Goal: Task Accomplishment & Management: Manage account settings

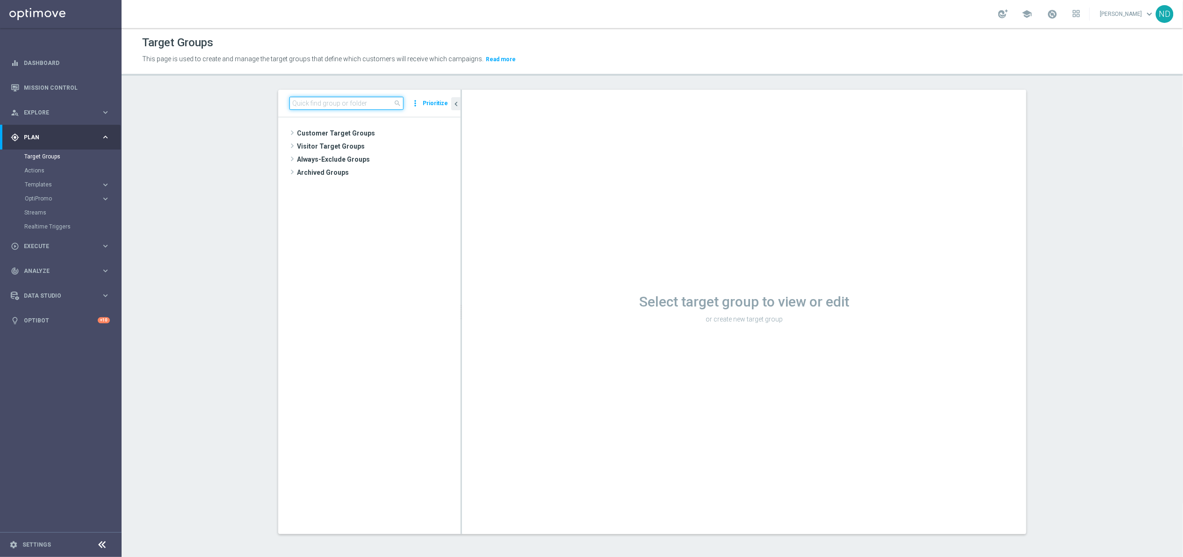
click at [327, 104] on input at bounding box center [346, 103] width 114 height 13
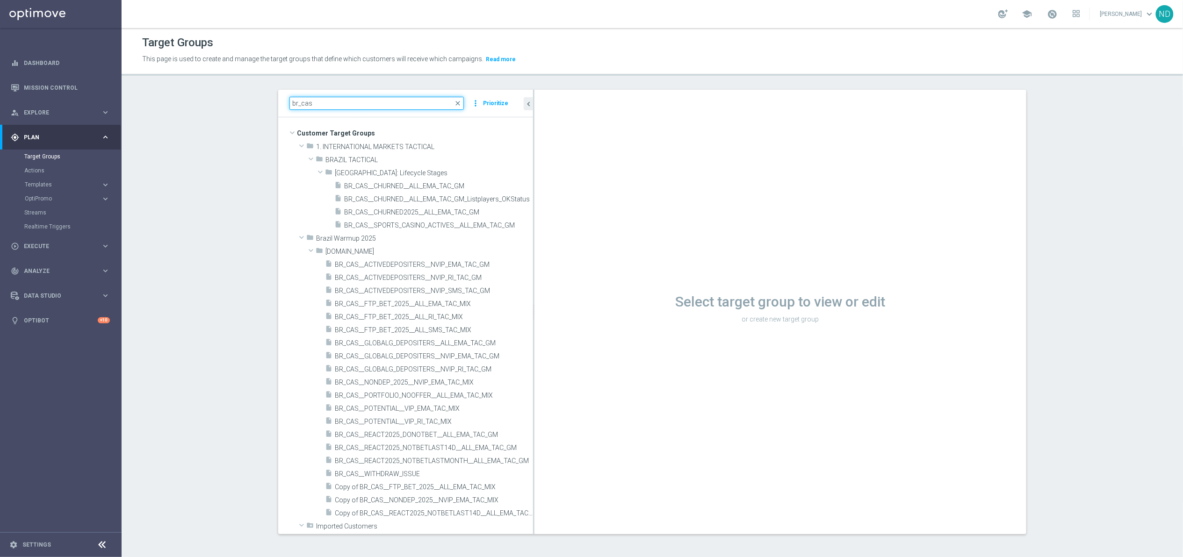
drag, startPoint x: 456, startPoint y: 375, endPoint x: 630, endPoint y: 371, distance: 174.0
click at [632, 372] on as-split "br_cas close more_vert Prioritize Customer Target Groups library_add create_new…" at bounding box center [652, 312] width 748 height 445
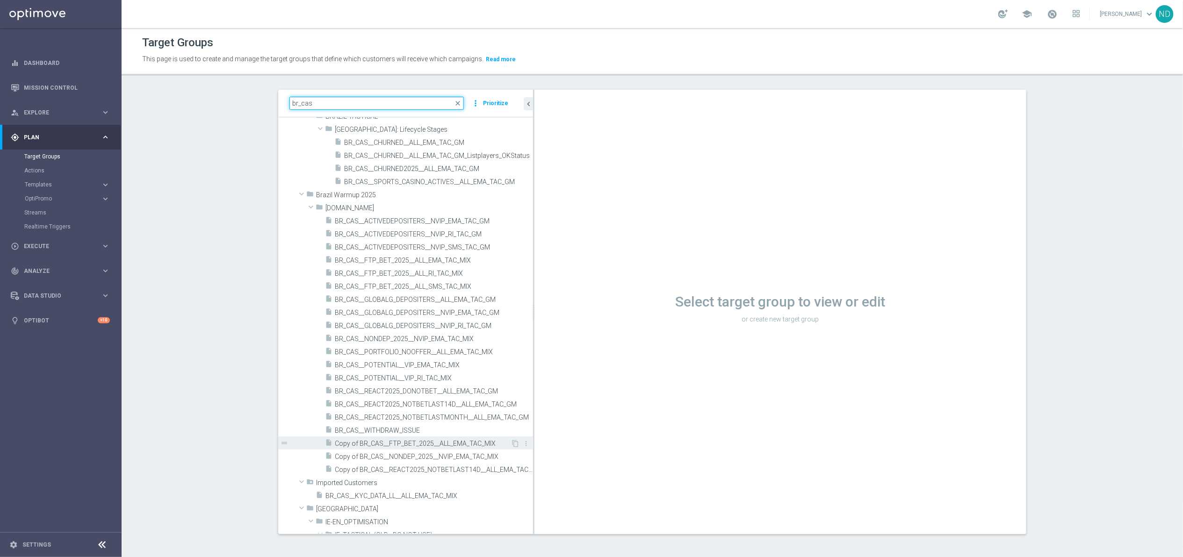
scroll to position [44, 0]
type input "br_cas"
click at [444, 443] on span "Copy of BR_CAS__FTP_BET_2025__ALL_EMA_TAC_MIX" at bounding box center [423, 443] width 176 height 8
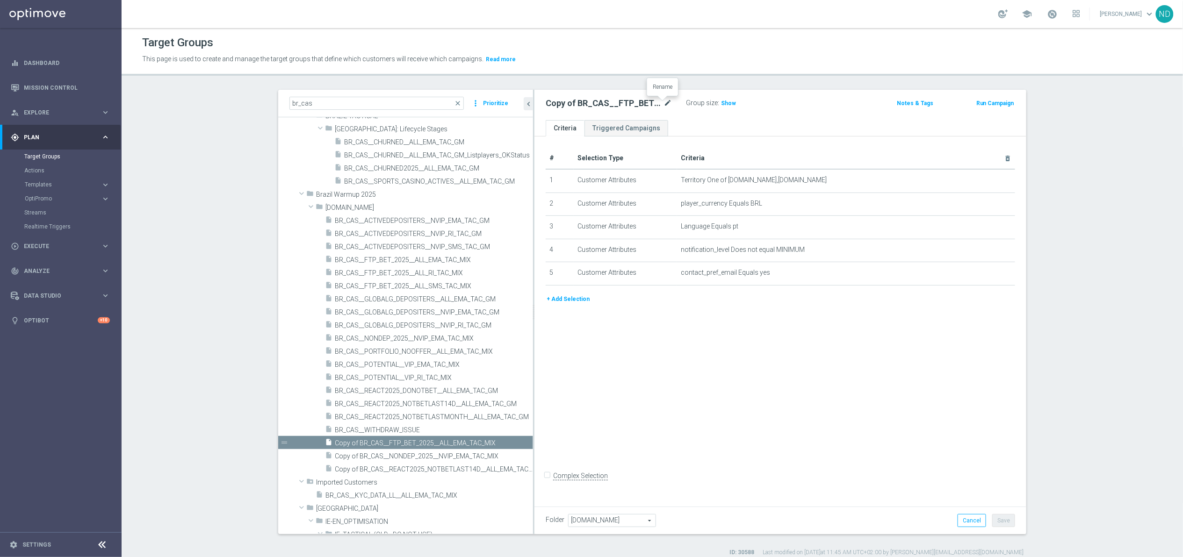
click at [663, 106] on icon "mode_edit" at bounding box center [667, 103] width 8 height 11
click at [595, 102] on input "Copy of BR_CAS__FTP_BET_2025__ALL_EMA_TAC_MIX" at bounding box center [609, 104] width 126 height 13
drag, startPoint x: 611, startPoint y: 106, endPoint x: 523, endPoint y: 101, distance: 88.1
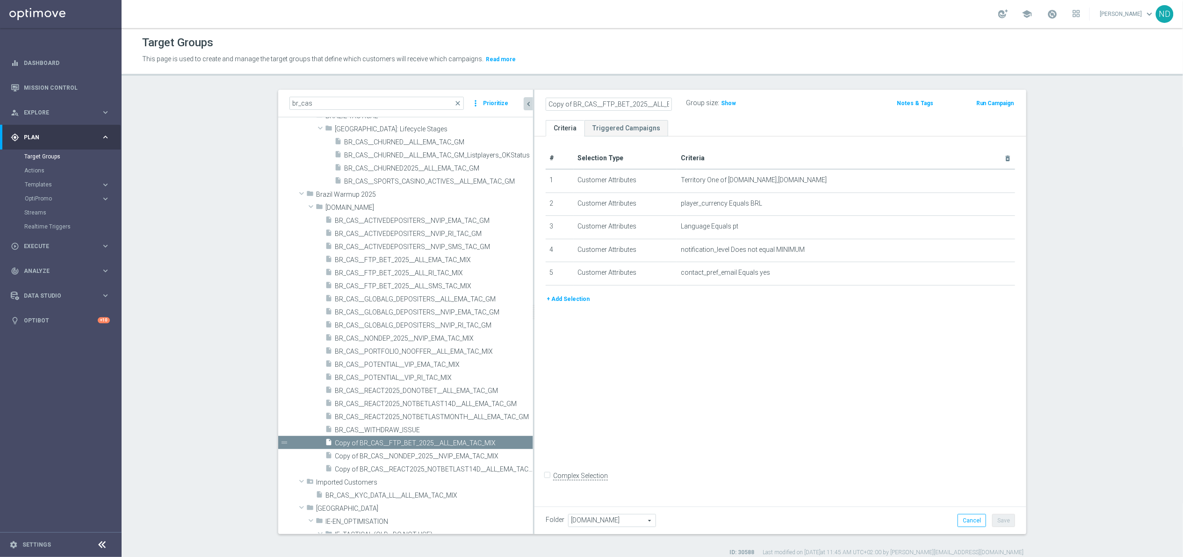
click at [523, 101] on as-split "br_cas close more_vert Prioritize Customer Target Groups library_add create_new…" at bounding box center [652, 312] width 748 height 445
click at [566, 103] on input "Copy of BR_CAS__FTP_BET_2025__ALL_EMA_TAC_MIX" at bounding box center [609, 104] width 126 height 13
drag, startPoint x: 574, startPoint y: 103, endPoint x: 615, endPoint y: 104, distance: 41.6
click at [615, 104] on input "BR_CAS__FTP_BET_2025__ALL_EMA_TAC_MIX" at bounding box center [609, 104] width 126 height 13
type input "BR_CAS__LFI_XSELL__ALL_EMA_TAC_MIX"
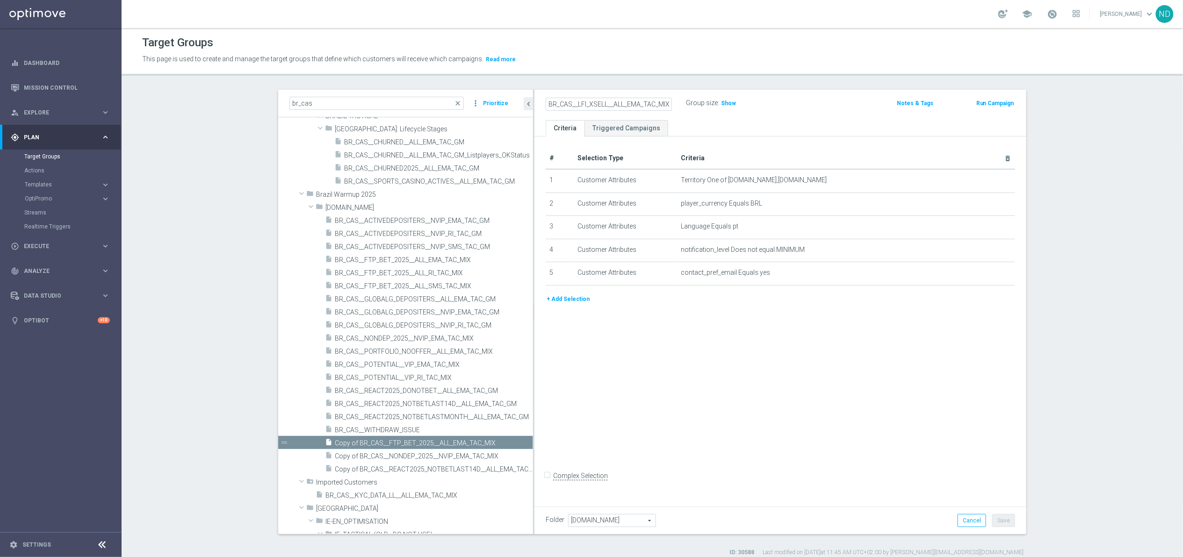
click at [699, 120] on ul "Criteria Triggered Campaigns" at bounding box center [780, 128] width 492 height 16
click at [574, 304] on button "+ Add Selection" at bounding box center [568, 299] width 45 height 10
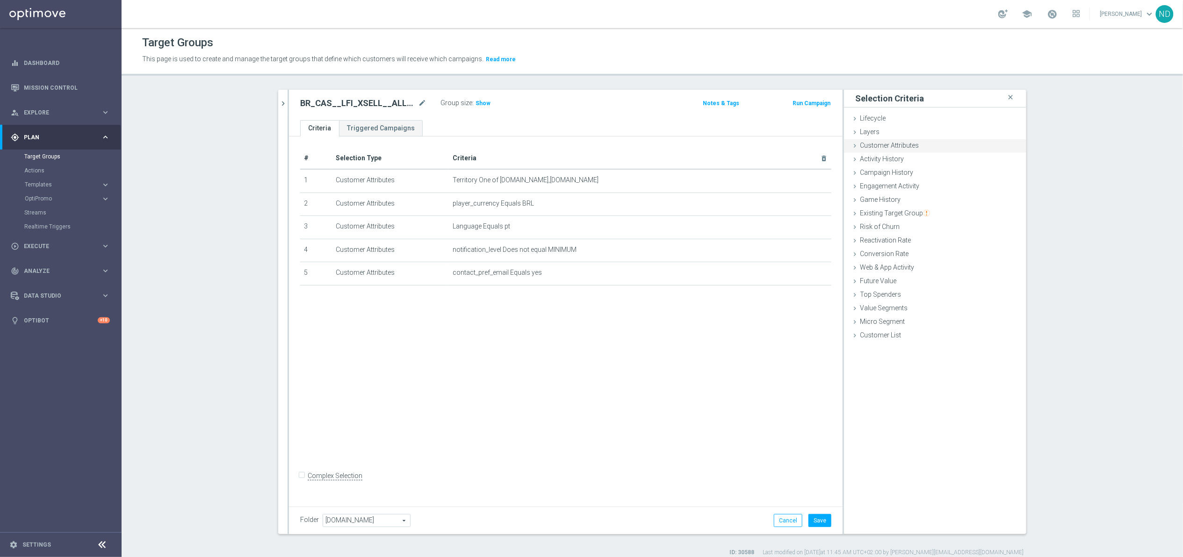
click at [902, 144] on span "Customer Attributes" at bounding box center [889, 145] width 59 height 7
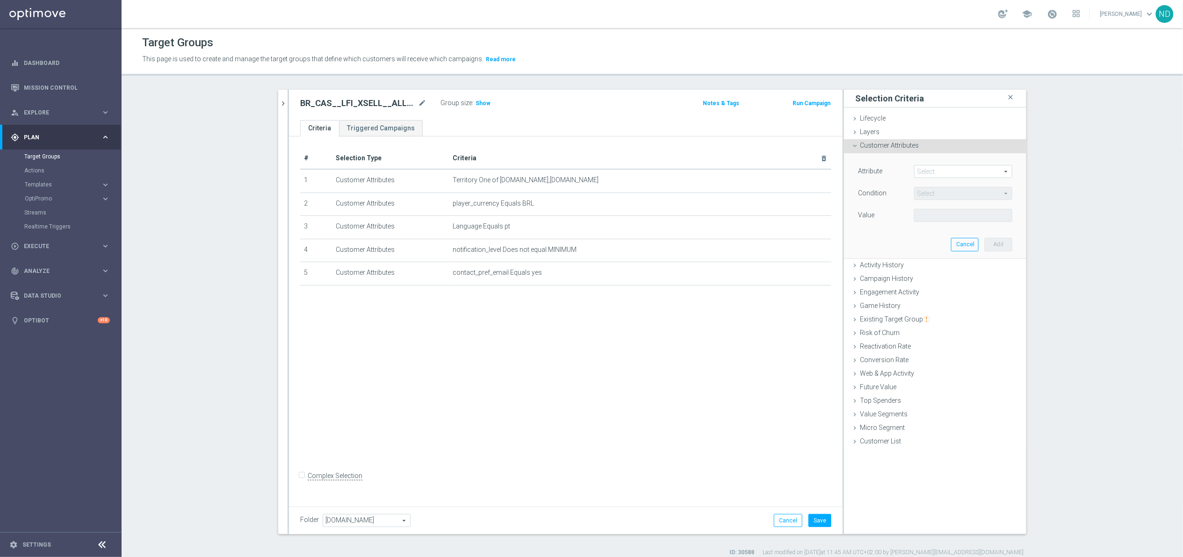
click at [909, 149] on span "Customer Attributes" at bounding box center [889, 145] width 59 height 7
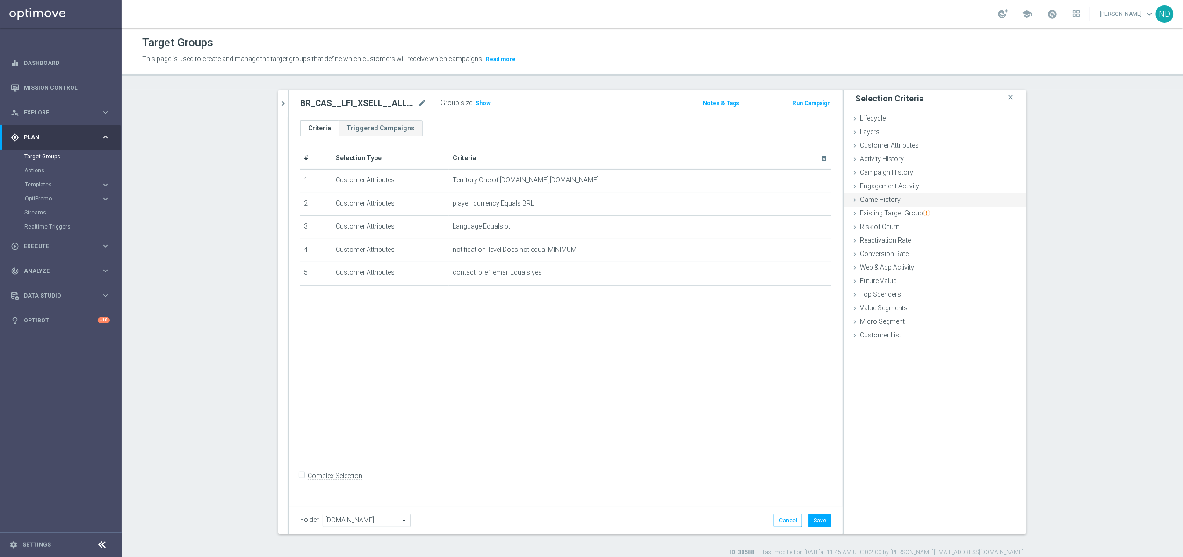
click at [884, 203] on span "Game History" at bounding box center [880, 199] width 41 height 7
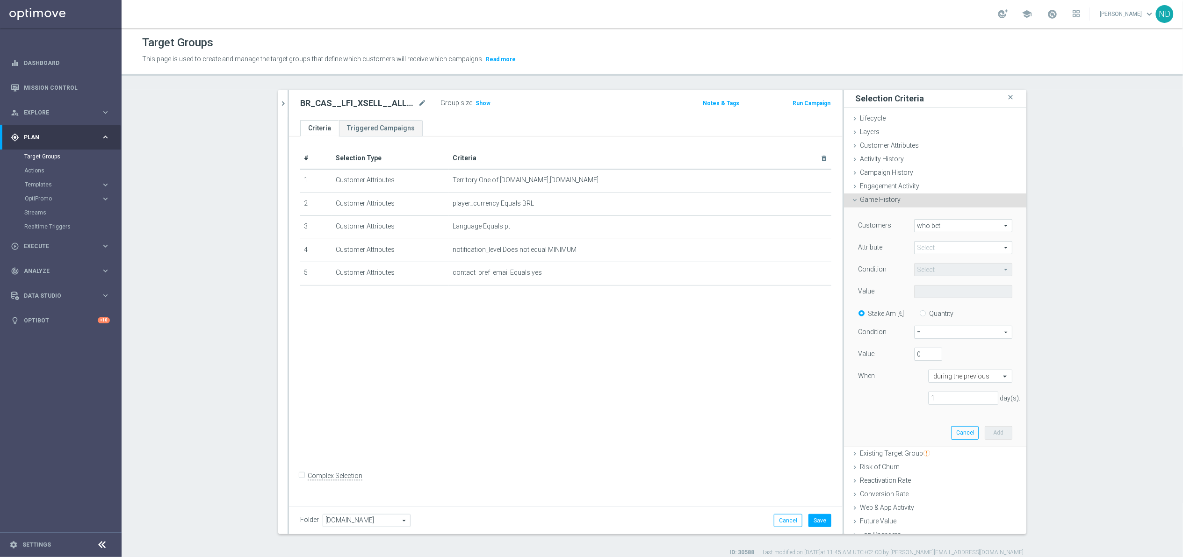
click at [972, 244] on span at bounding box center [963, 248] width 97 height 12
click at [950, 285] on span "BundleType" at bounding box center [963, 285] width 89 height 7
type input "BundleType"
click at [960, 269] on span "Equals" at bounding box center [963, 270] width 97 height 12
click at [939, 353] on span "One of" at bounding box center [963, 356] width 89 height 7
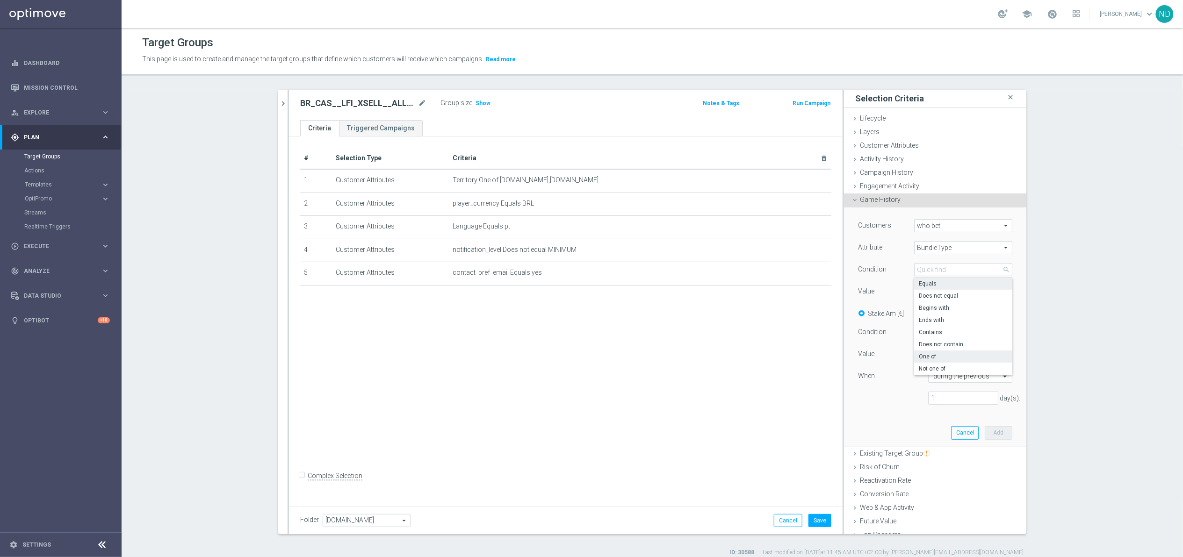
type input "One of"
click at [957, 295] on span at bounding box center [963, 292] width 97 height 12
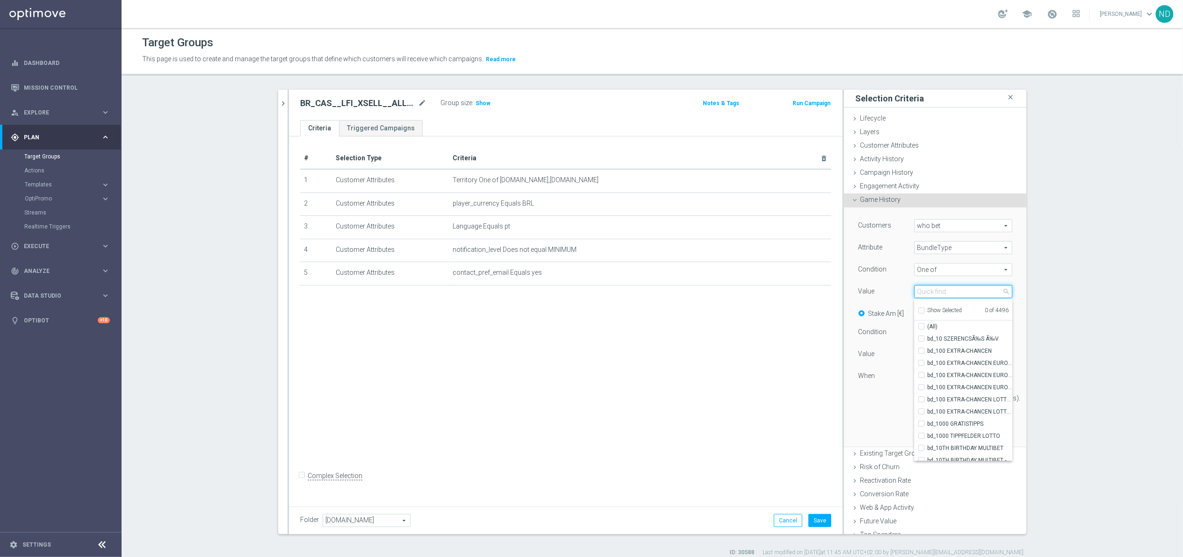
click at [943, 297] on input "search" at bounding box center [963, 291] width 98 height 13
type input "P"
type input "B"
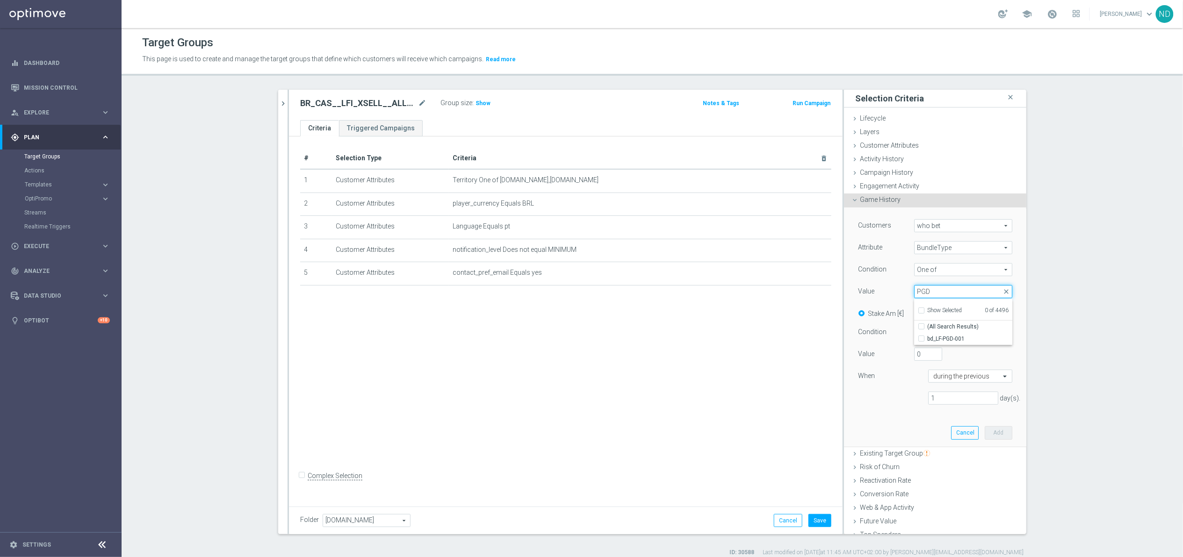
scroll to position [0, 0]
type input "PGD"
click at [921, 340] on input "bd_LF-PGD-001" at bounding box center [924, 339] width 6 height 6
checkbox input "true"
type input "bd_LF-PGD-001"
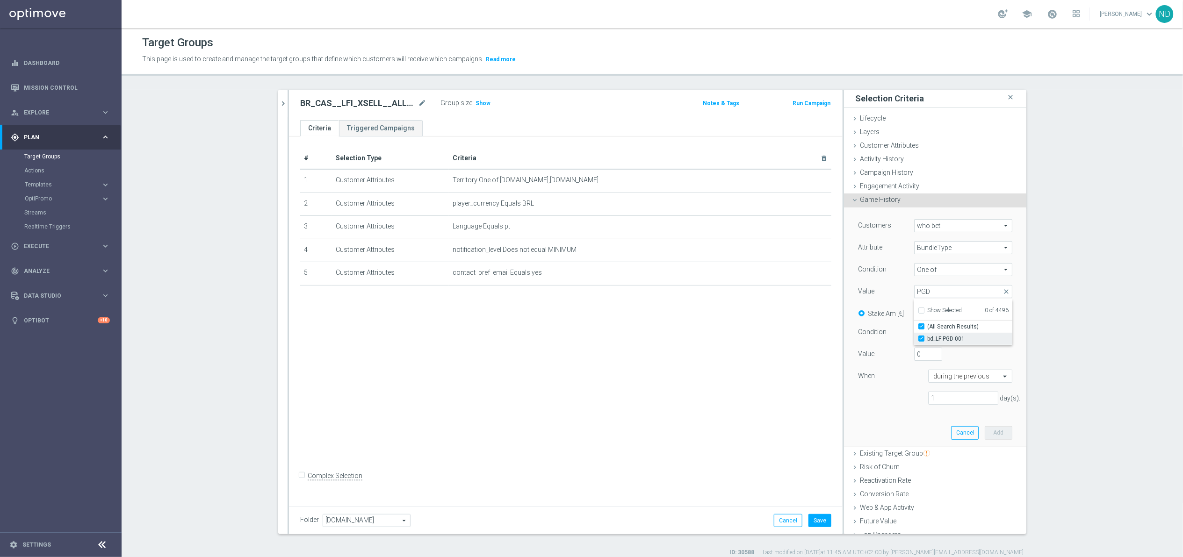
checkbox input "true"
click at [888, 387] on div "Customers who bet who bet arrow_drop_down search Attribute BundleType BundleTyp…" at bounding box center [935, 315] width 154 height 193
click at [922, 314] on input "Quantity" at bounding box center [925, 312] width 6 height 6
radio input "true"
click at [987, 333] on span "=" at bounding box center [963, 332] width 97 height 12
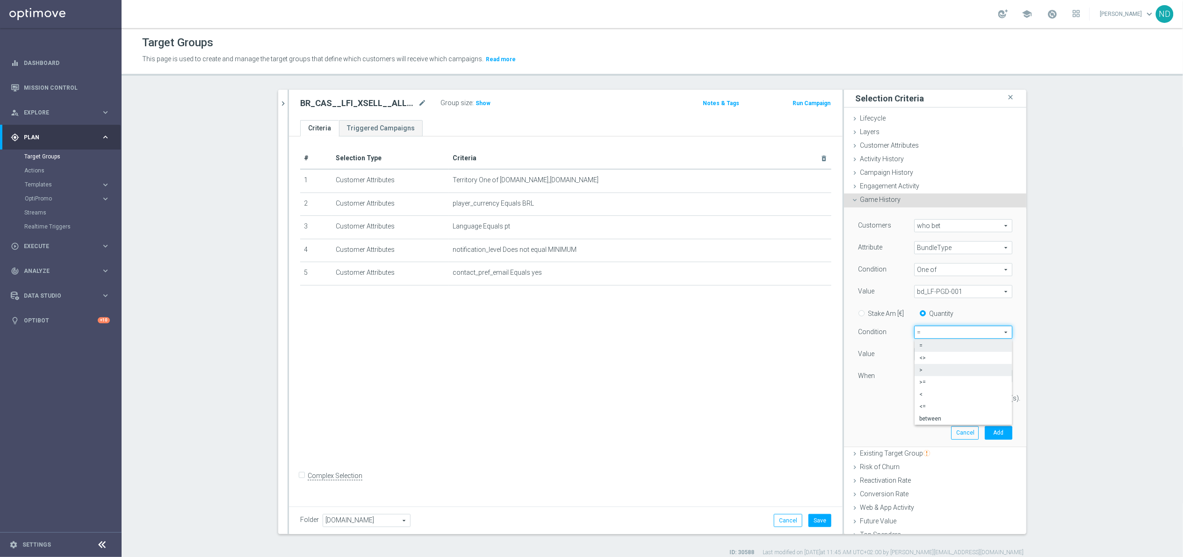
click at [925, 369] on span ">" at bounding box center [963, 370] width 88 height 7
type input ">"
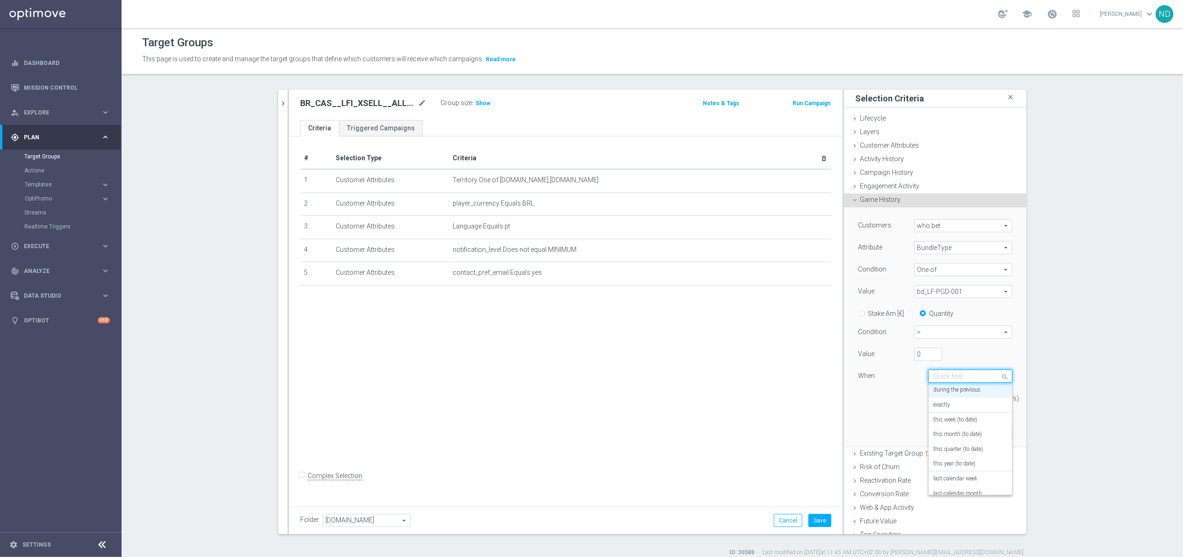
click at [1000, 380] on span at bounding box center [1006, 376] width 12 height 13
click at [965, 483] on div "in this range" at bounding box center [970, 485] width 74 height 15
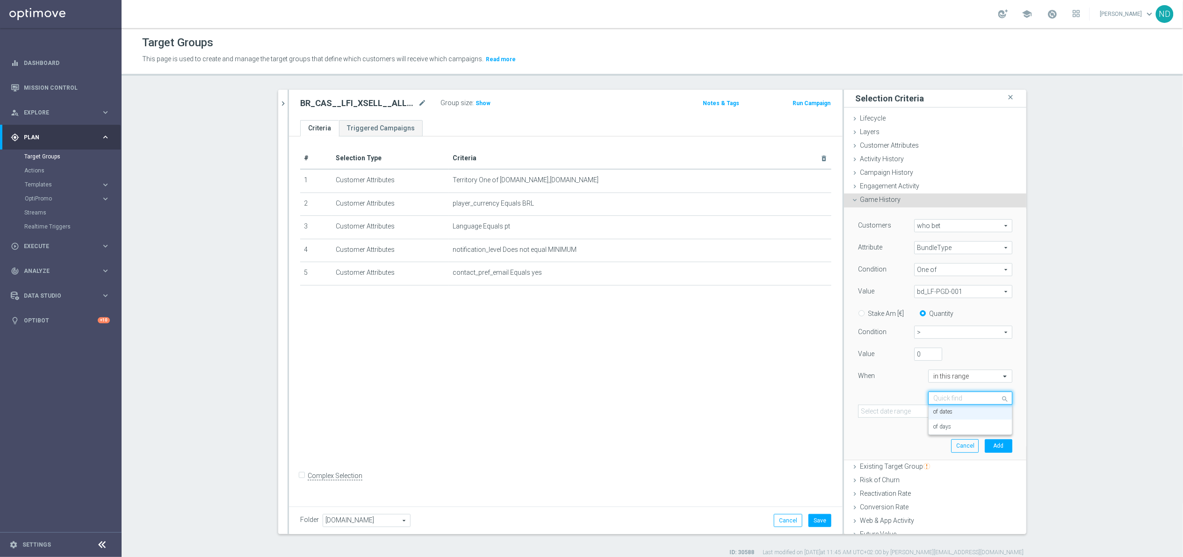
click at [992, 403] on div "Quick find of dates" at bounding box center [970, 398] width 84 height 13
click at [904, 439] on div "Customers who bet who bet arrow_drop_down search Attribute BundleType BundleTyp…" at bounding box center [935, 334] width 168 height 252
click at [994, 413] on icon "[DATE]" at bounding box center [998, 411] width 25 height 8
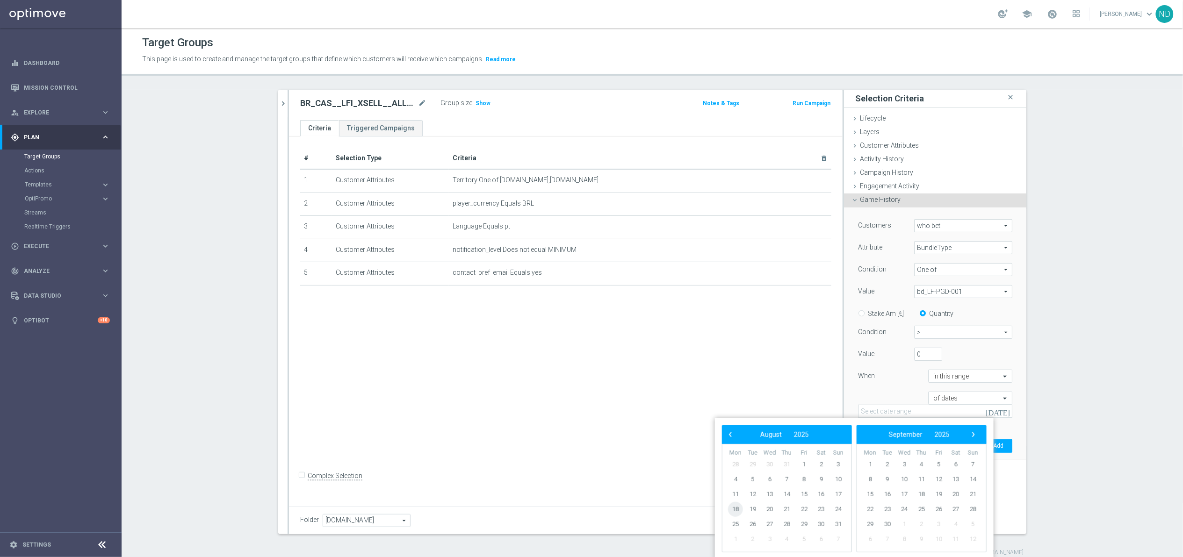
click at [739, 508] on span "18" at bounding box center [735, 509] width 15 height 15
click at [959, 464] on span "6" at bounding box center [955, 464] width 15 height 15
type input "[DATE] - [DATE]"
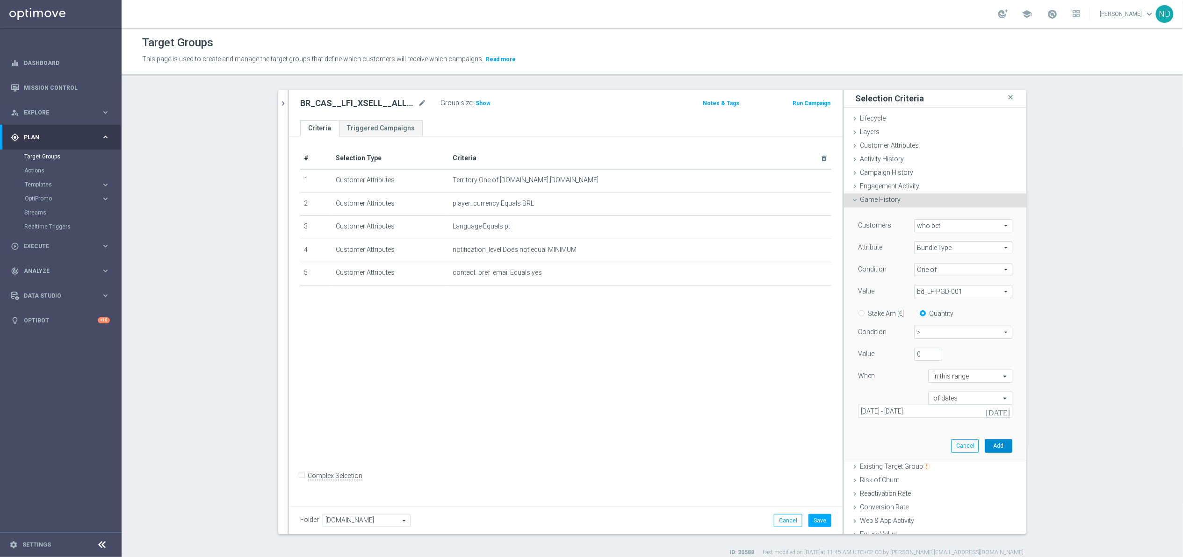
click at [985, 449] on button "Add" at bounding box center [999, 445] width 28 height 13
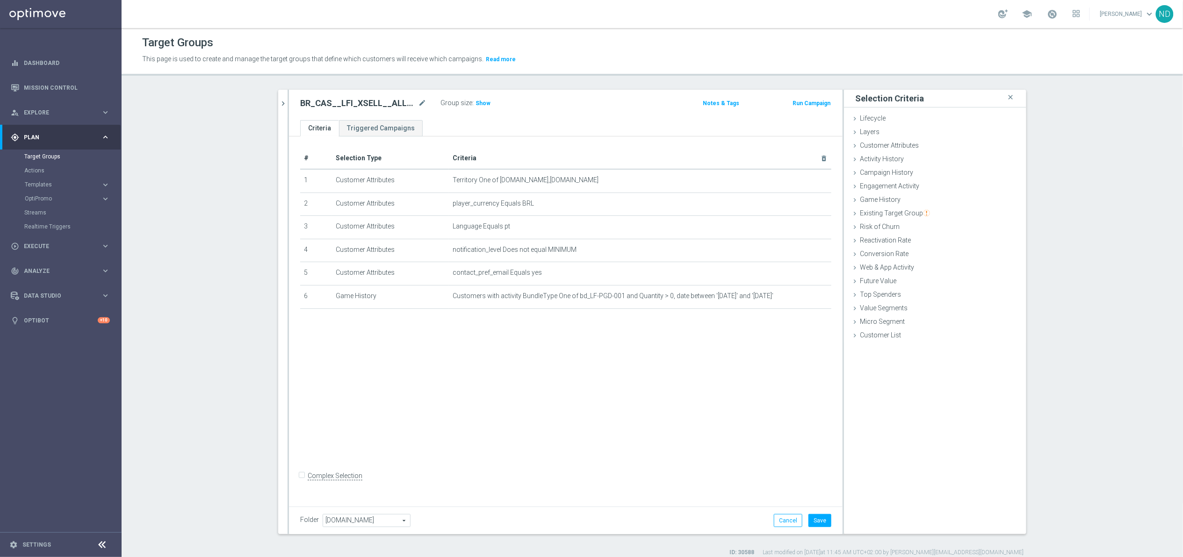
click at [479, 96] on div "BR_CAS__LFI_XSELL__ALL_EMA_TAC_MIX mode_edit Group size : Show Notes & Tags Run…" at bounding box center [566, 105] width 554 height 30
click at [480, 101] on span "Show" at bounding box center [482, 103] width 15 height 7
click at [597, 393] on div "# Selection Type Criteria delete_forever 1 Customer Attributes Territory One of…" at bounding box center [566, 320] width 554 height 367
click at [420, 106] on icon "mode_edit" at bounding box center [422, 103] width 8 height 11
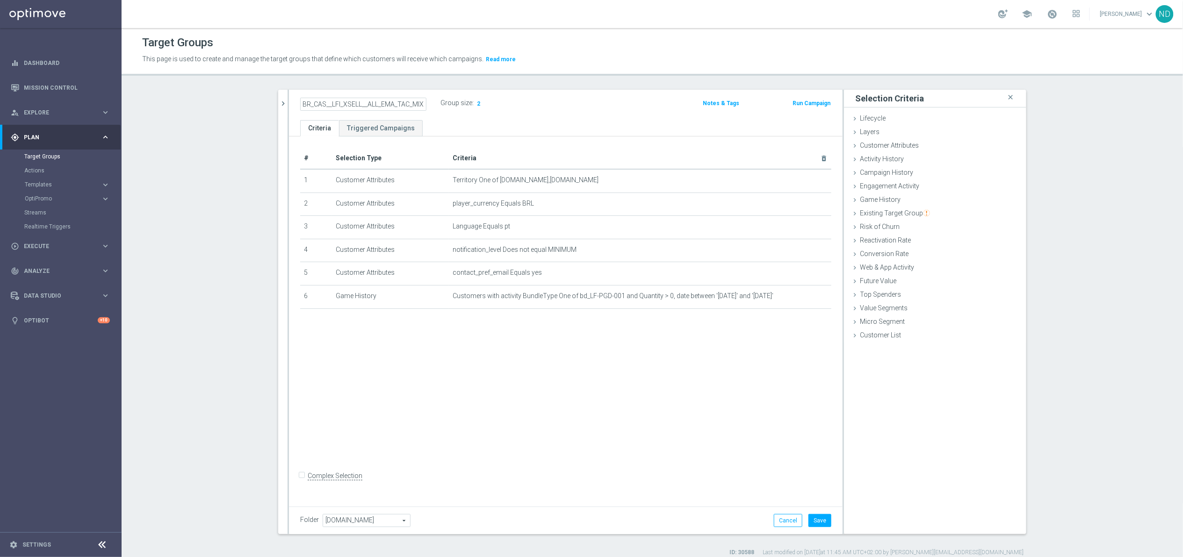
click at [360, 105] on input "BR_CAS__LFI_XSELL__ALL_EMA_TAC_MIX" at bounding box center [363, 104] width 126 height 13
type input "BR_CAS__LFI_XSELL_PGD_ALL_EMA_TAC_MIX"
click at [559, 382] on div "# Selection Type Criteria delete_forever 1 Customer Attributes Territory One of…" at bounding box center [566, 320] width 554 height 367
click at [419, 106] on icon "mode_edit" at bounding box center [422, 103] width 8 height 11
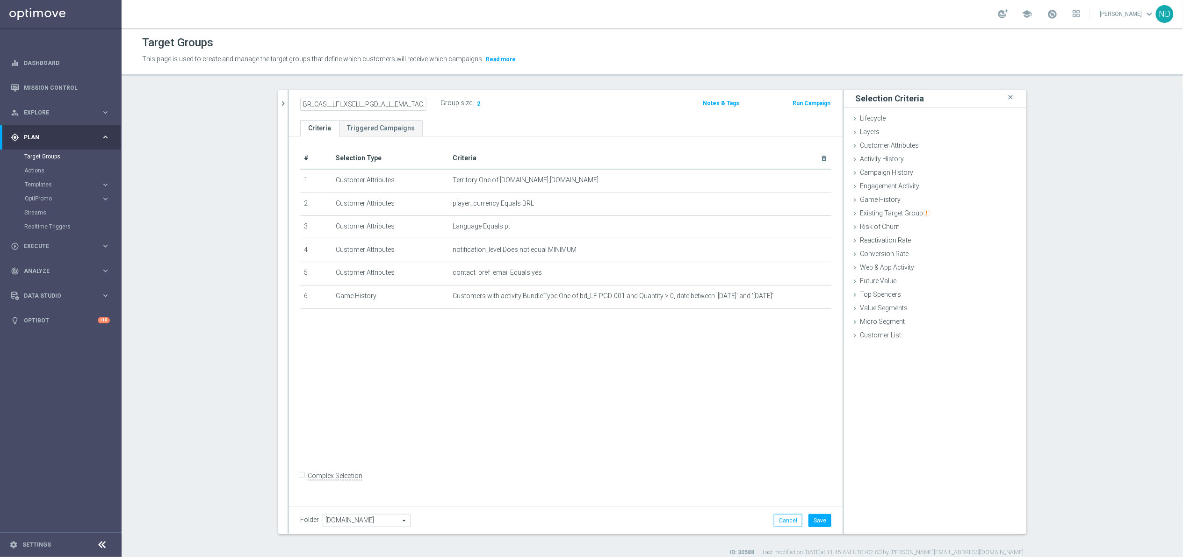
scroll to position [0, 14]
click at [586, 439] on div "# Selection Type Criteria delete_forever 1 Customer Attributes Territory One of…" at bounding box center [566, 320] width 554 height 367
click at [816, 516] on button "Save" at bounding box center [819, 520] width 23 height 13
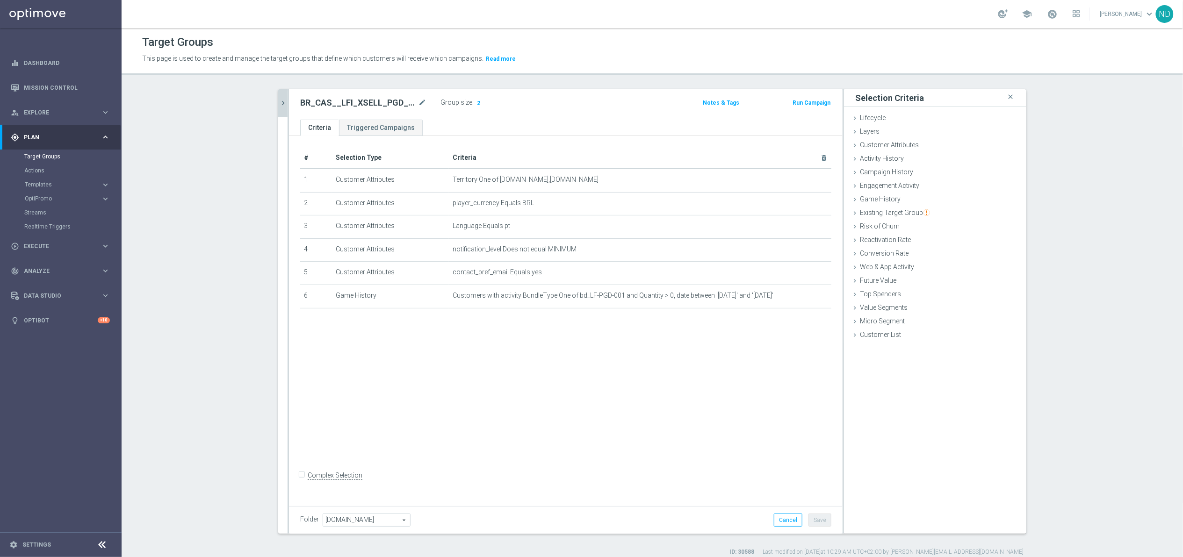
click at [280, 110] on button "chevron_right" at bounding box center [282, 103] width 9 height 28
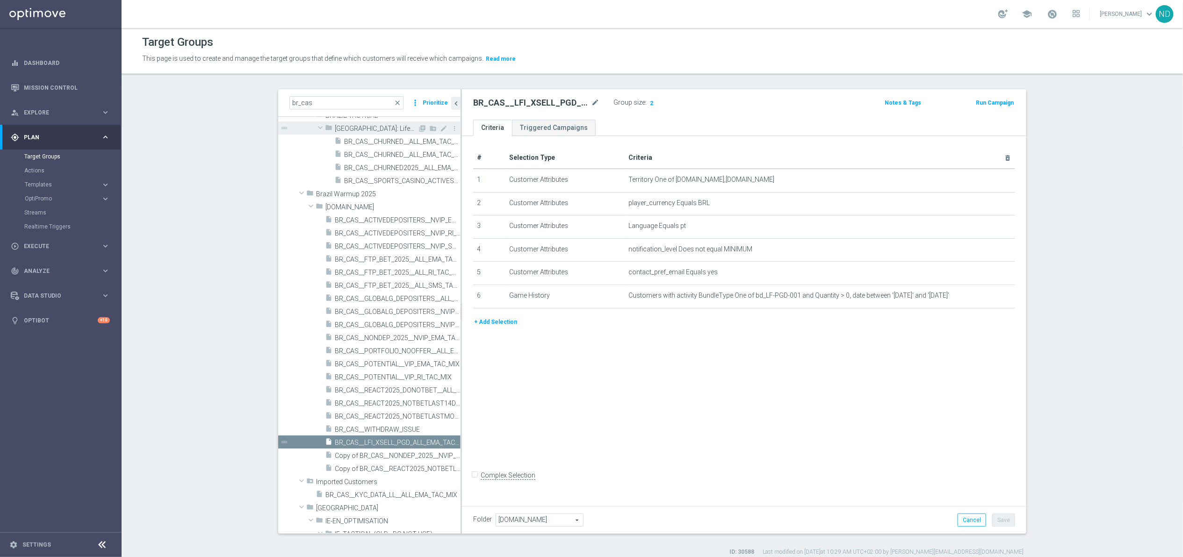
scroll to position [31, 0]
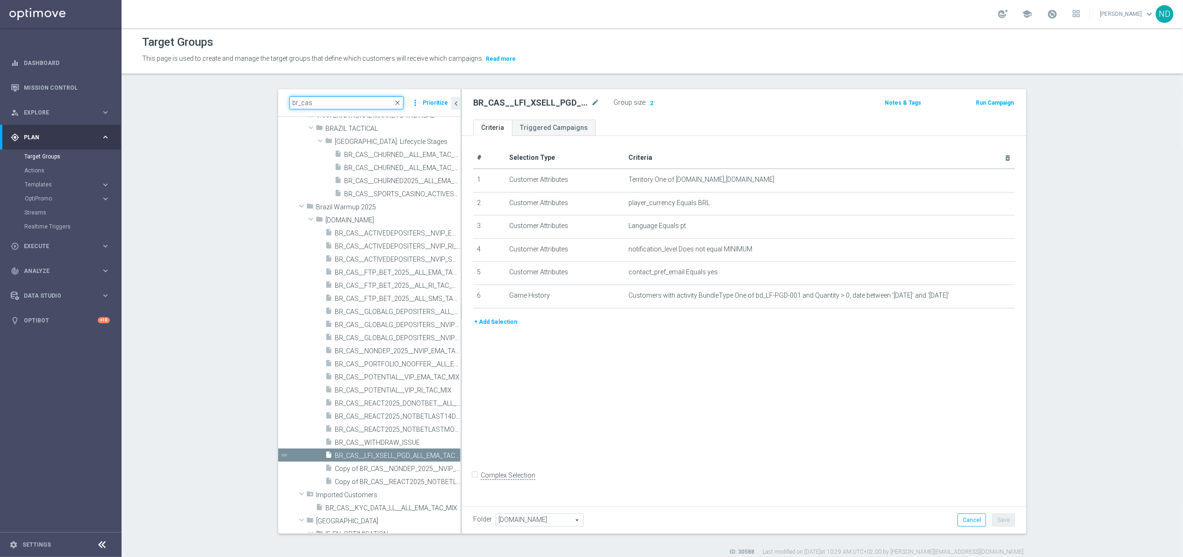
click at [341, 107] on input "br_cas" at bounding box center [346, 102] width 114 height 13
paste input "BR_LOT__ACTIVE_BALANCE"
type input "BR_LOT__ACTIVE_BALANCE"
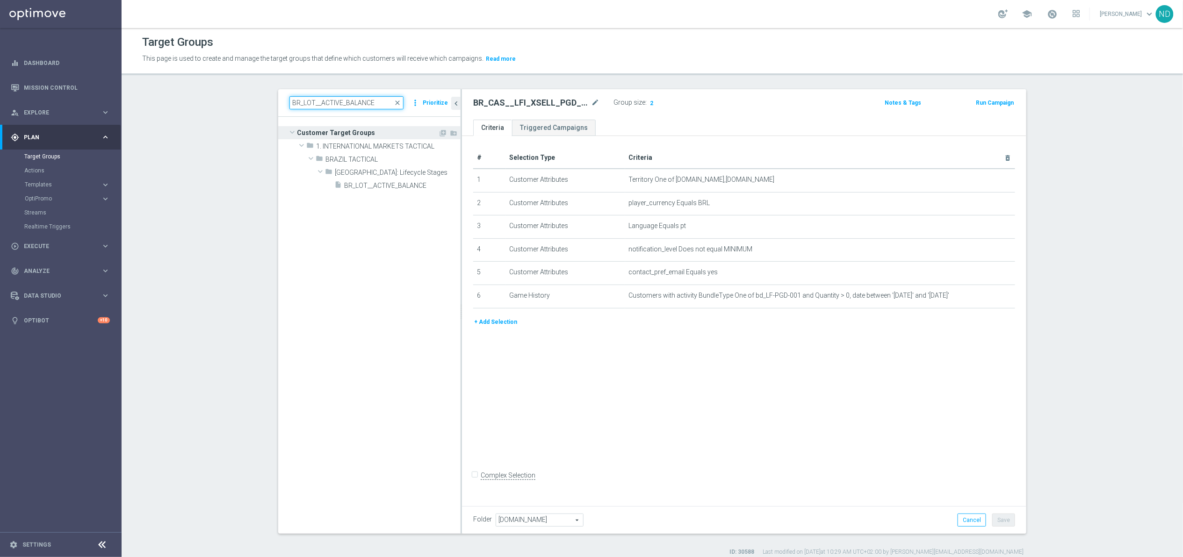
scroll to position [0, 0]
click at [405, 187] on span "BR_LOT__ACTIVE_BALANCE" at bounding box center [391, 186] width 94 height 8
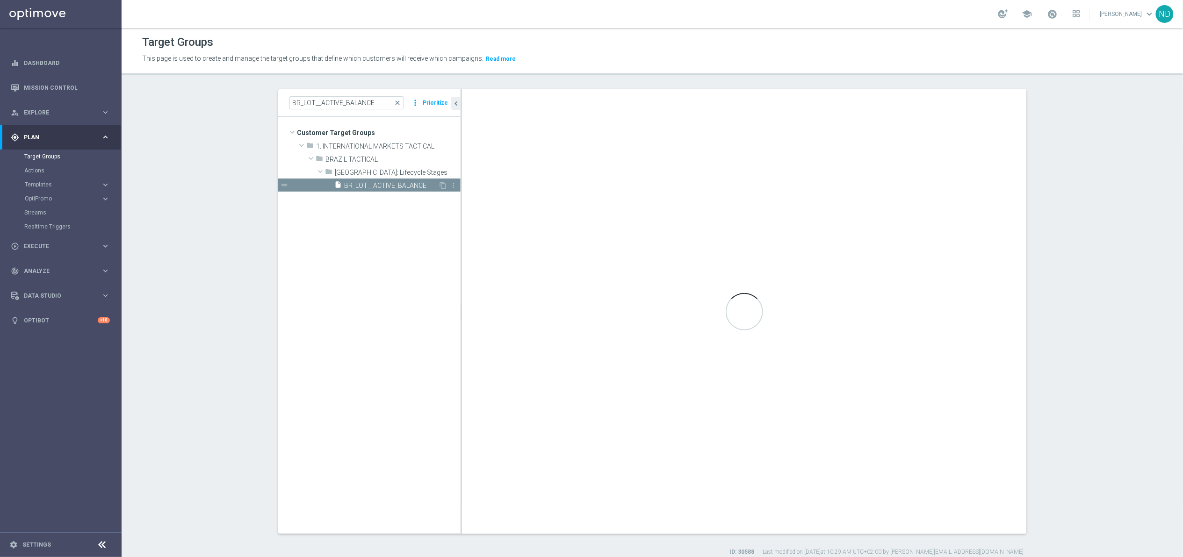
type input "[GEOGRAPHIC_DATA]: Lifecycle Stages"
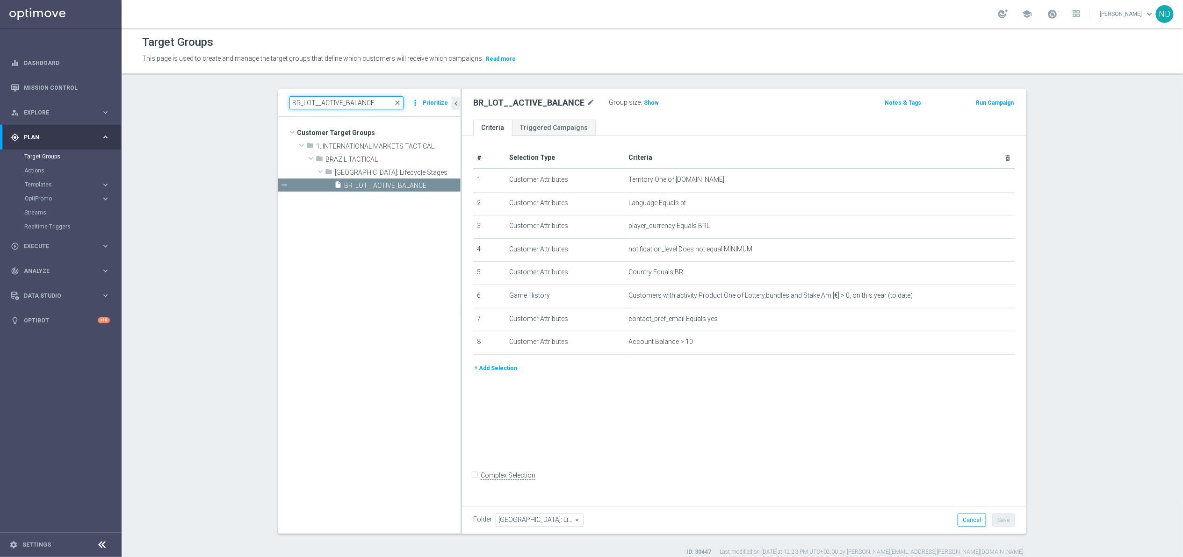
drag, startPoint x: 375, startPoint y: 101, endPoint x: 317, endPoint y: 105, distance: 57.6
click at [317, 105] on input "BR_LOT__ACTIVE_BALANCE" at bounding box center [346, 102] width 114 height 13
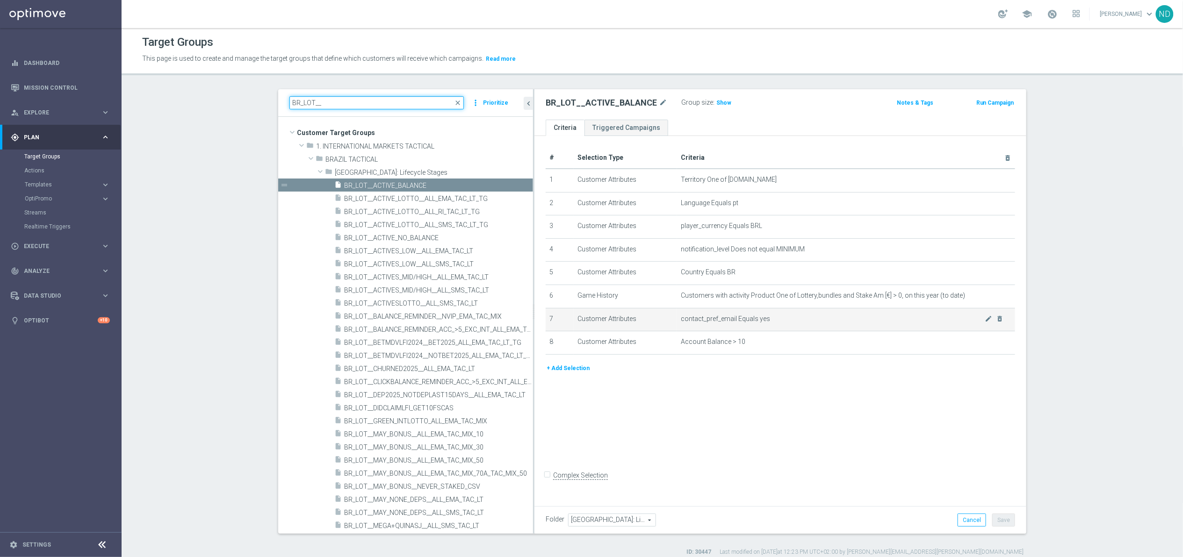
drag, startPoint x: 456, startPoint y: 309, endPoint x: 541, endPoint y: 311, distance: 84.7
click at [541, 311] on as-split "BR_LOT__ close more_vert Prioritize Customer Target Groups library_add create_n…" at bounding box center [652, 311] width 748 height 445
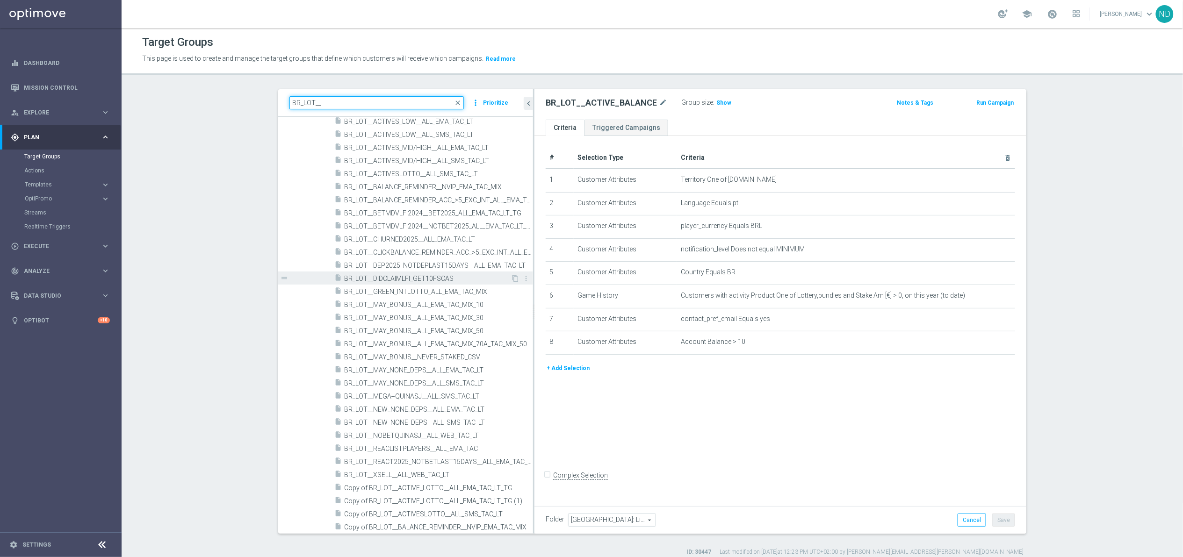
scroll to position [132, 0]
type input "BR_LOT__"
click at [570, 374] on button "+ Add Selection" at bounding box center [568, 368] width 45 height 10
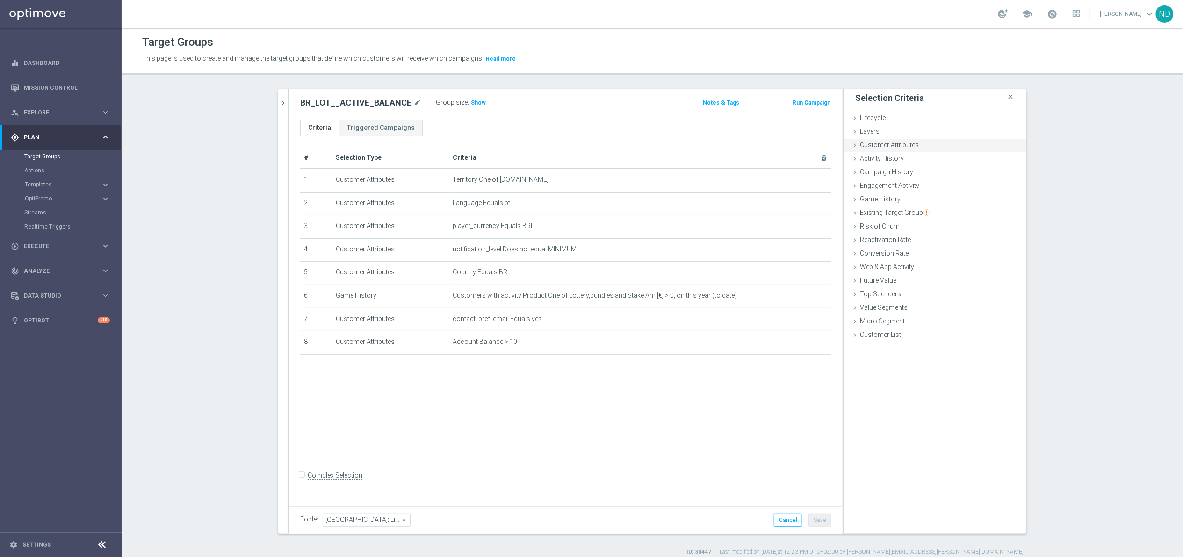
click at [910, 144] on span "Customer Attributes" at bounding box center [889, 144] width 59 height 7
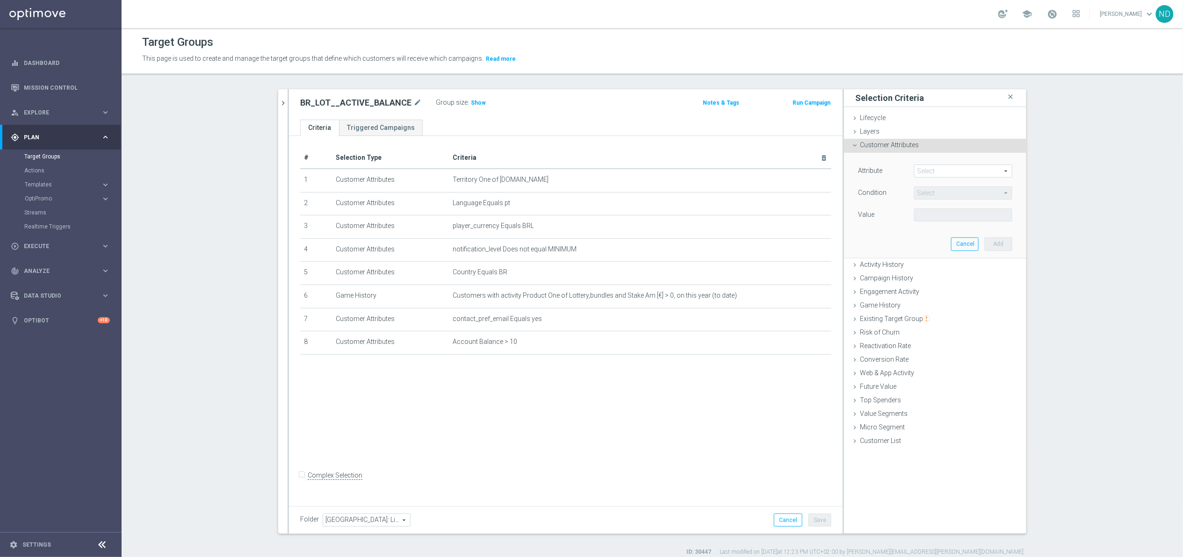
click at [941, 172] on span at bounding box center [963, 171] width 97 height 12
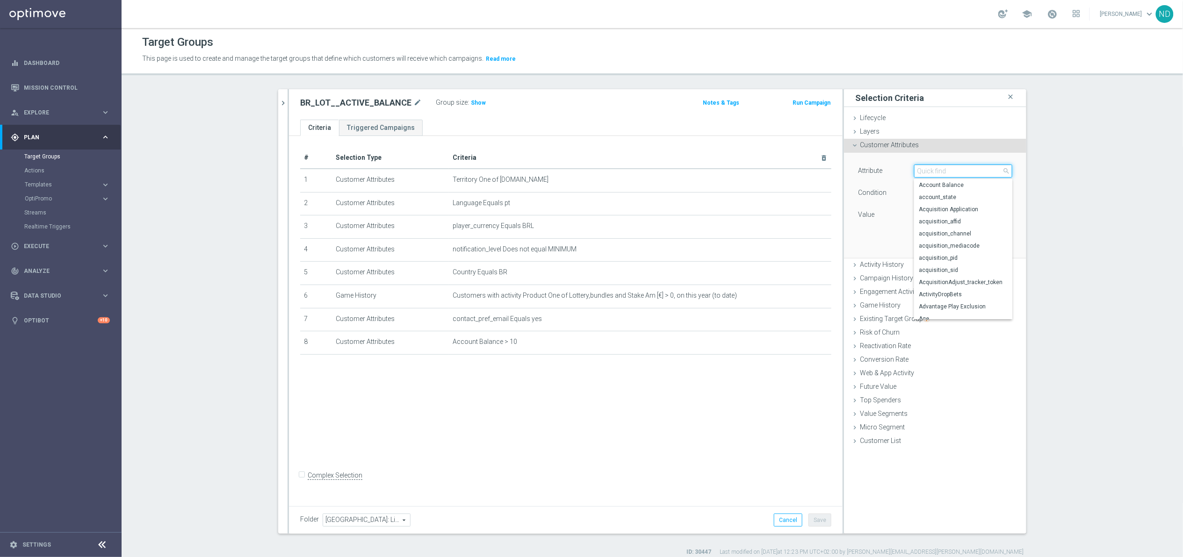
click at [941, 172] on input "search" at bounding box center [963, 171] width 98 height 13
type input "H"
type input "ACCOUNT"
click at [968, 209] on span "Has Casino Account" at bounding box center [963, 209] width 89 height 7
type input "Has Casino Account"
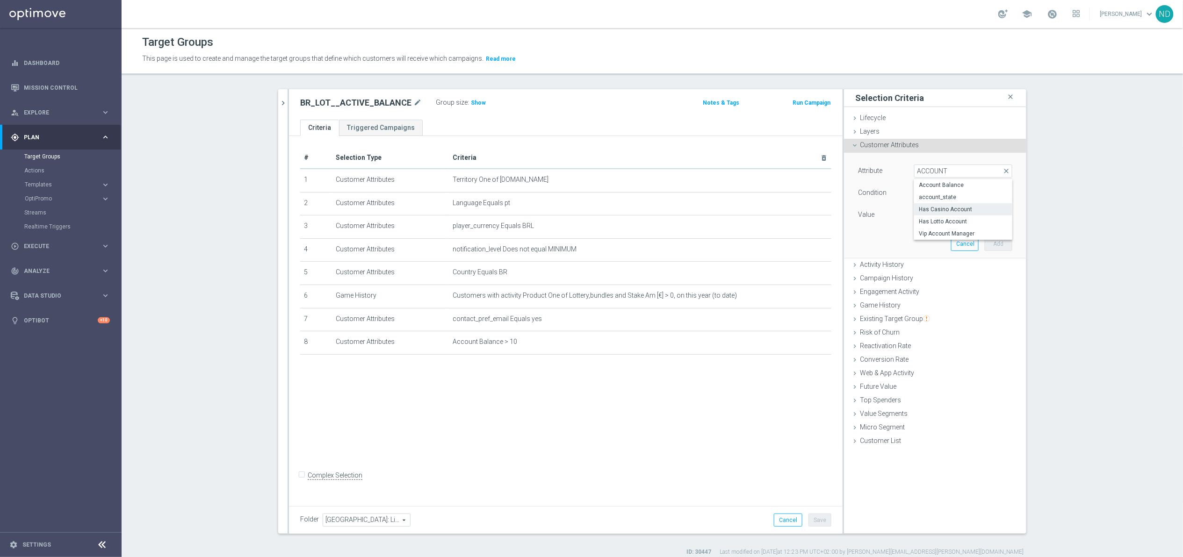
type input "Equals"
click at [973, 215] on span at bounding box center [963, 215] width 97 height 12
click at [929, 253] on span "Y" at bounding box center [963, 253] width 89 height 7
type input "Y"
click at [995, 238] on button "Add" at bounding box center [999, 244] width 28 height 13
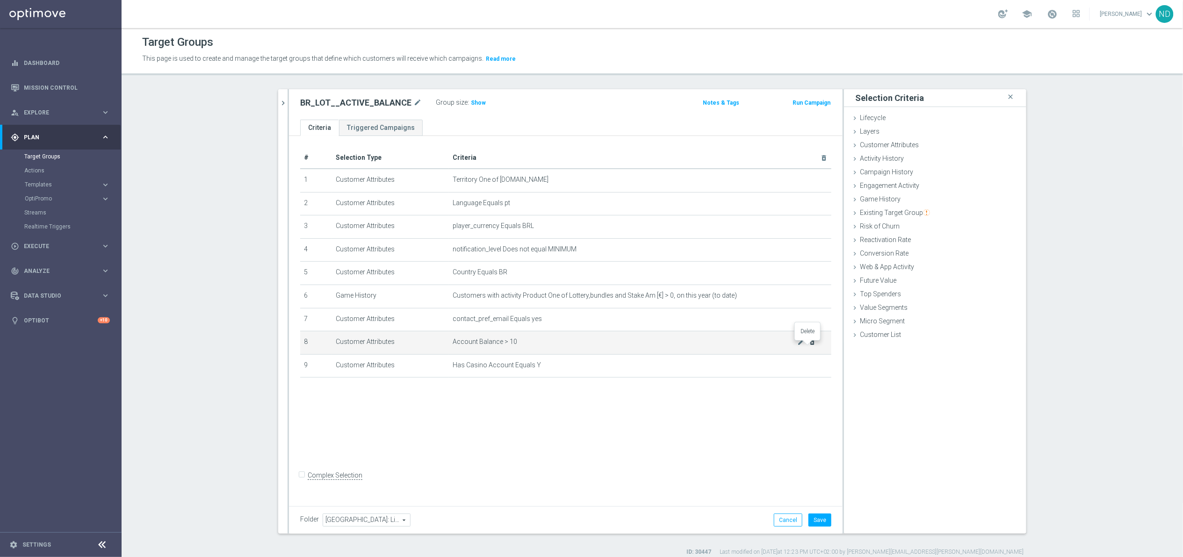
click at [809, 346] on icon "delete_forever" at bounding box center [812, 342] width 7 height 7
click at [279, 107] on icon "chevron_right" at bounding box center [283, 103] width 9 height 9
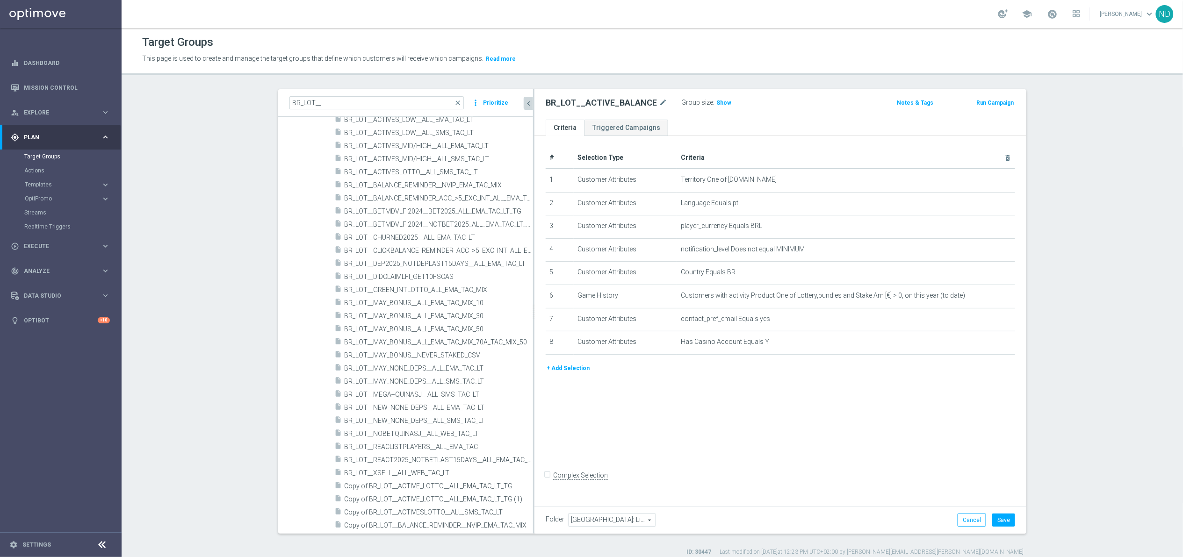
drag, startPoint x: 456, startPoint y: 345, endPoint x: 578, endPoint y: 361, distance: 123.6
click at [580, 363] on as-split "BR_LOT__ close more_vert Prioritize Customer Target Groups library_add create_n…" at bounding box center [652, 311] width 748 height 445
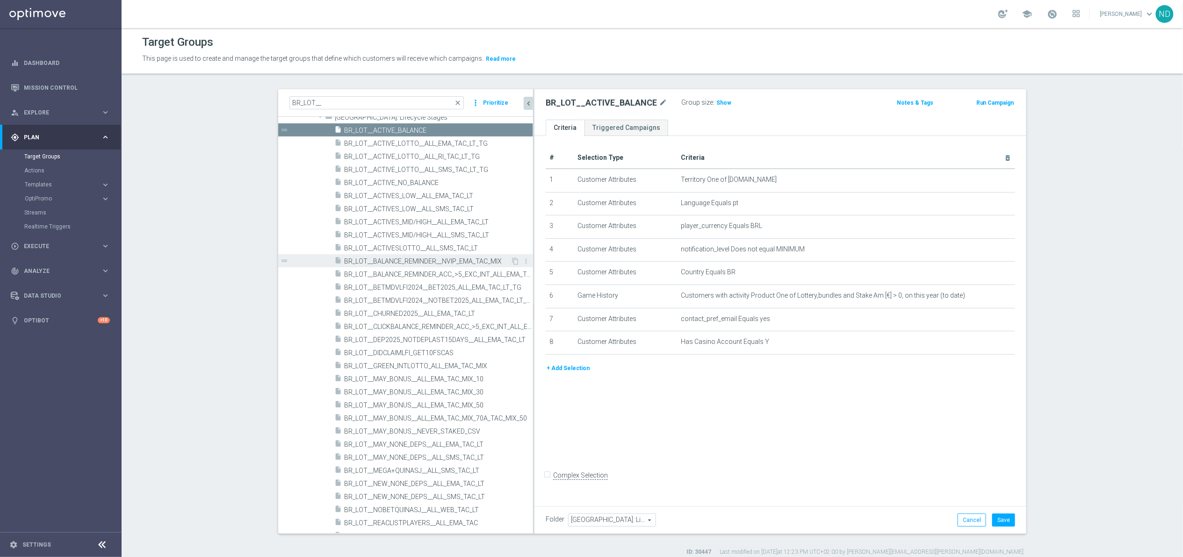
scroll to position [0, 0]
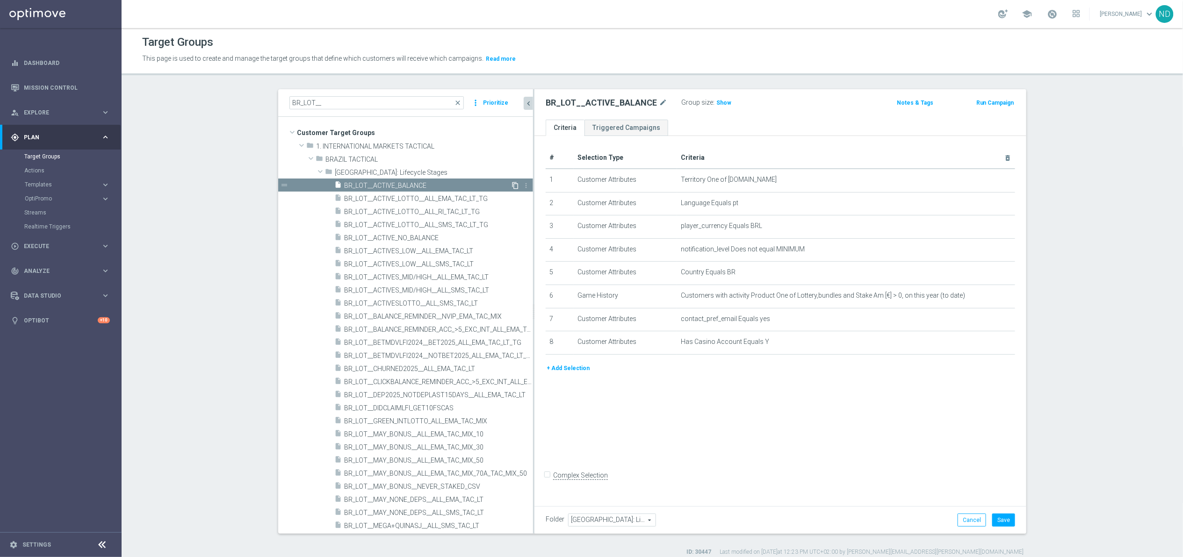
click at [511, 185] on icon "content_copy" at bounding box center [514, 185] width 7 height 7
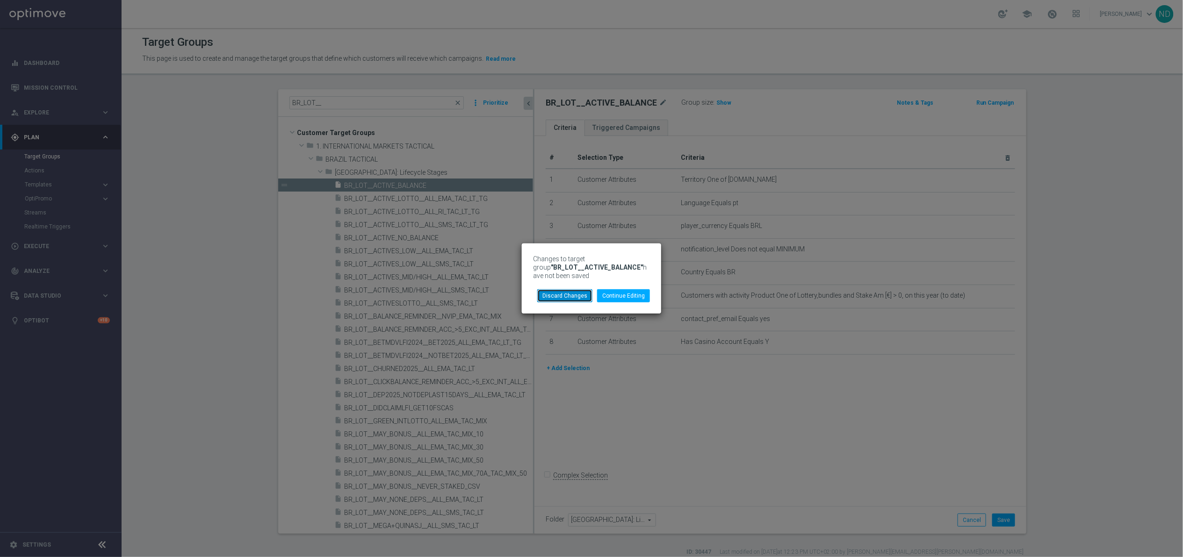
click at [583, 292] on button "Discard Changes" at bounding box center [564, 295] width 55 height 13
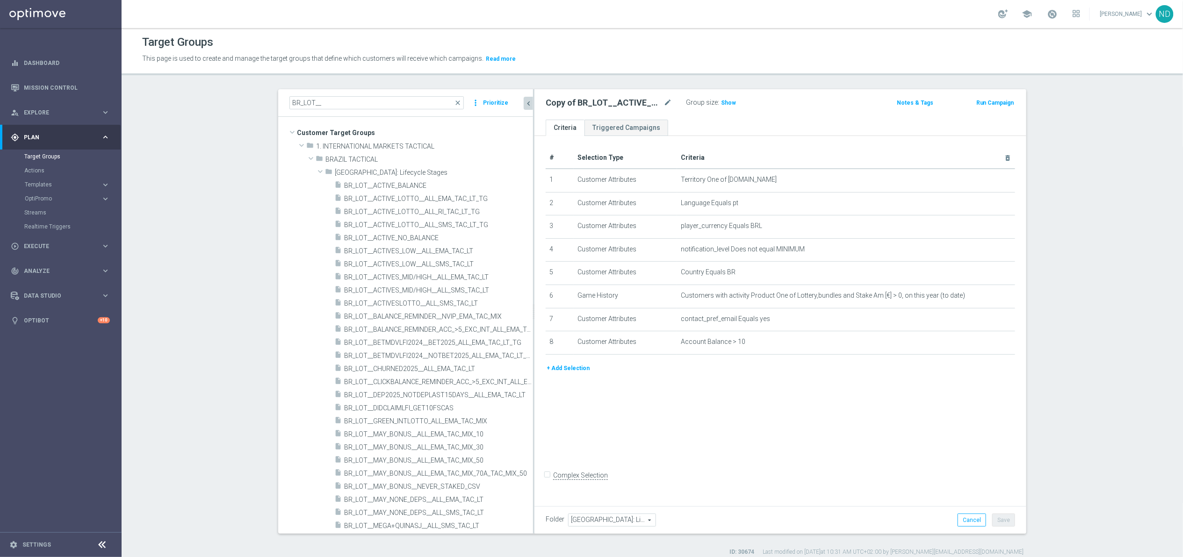
scroll to position [145, 0]
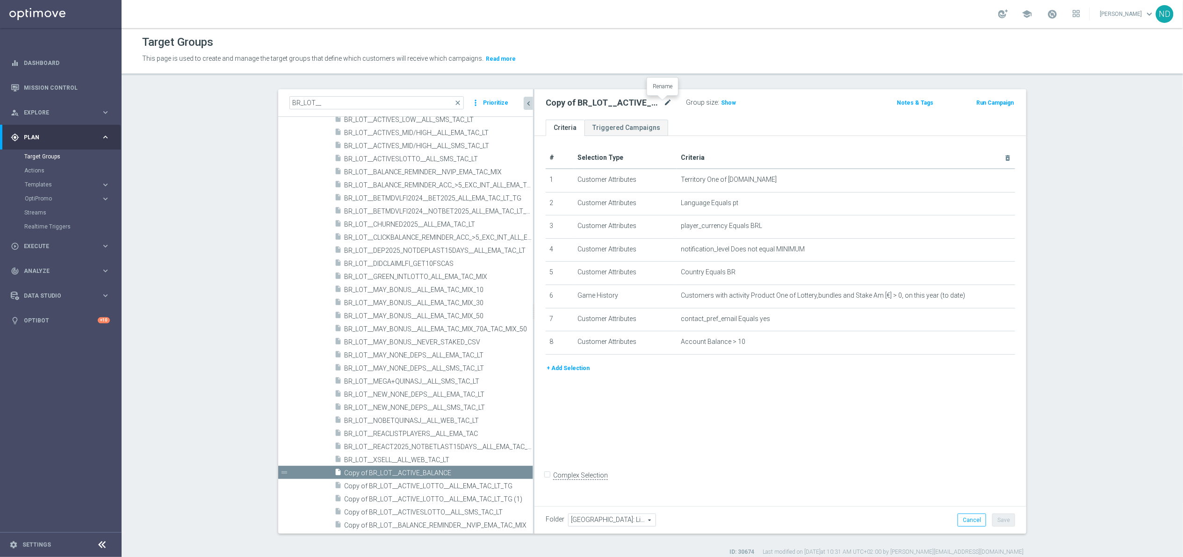
click at [663, 103] on icon "mode_edit" at bounding box center [667, 102] width 8 height 11
click at [591, 108] on input "Copy of BR_LOT__ACTIVE_BALANCE" at bounding box center [609, 103] width 126 height 13
click at [569, 105] on input "Copy of BR_LOT__ACTIVE_BALANCE" at bounding box center [609, 103] width 126 height 13
drag, startPoint x: 632, startPoint y: 104, endPoint x: 575, endPoint y: 104, distance: 57.0
click at [575, 104] on input "BR_LOT__ACTIVE_BALANCE" at bounding box center [609, 103] width 126 height 13
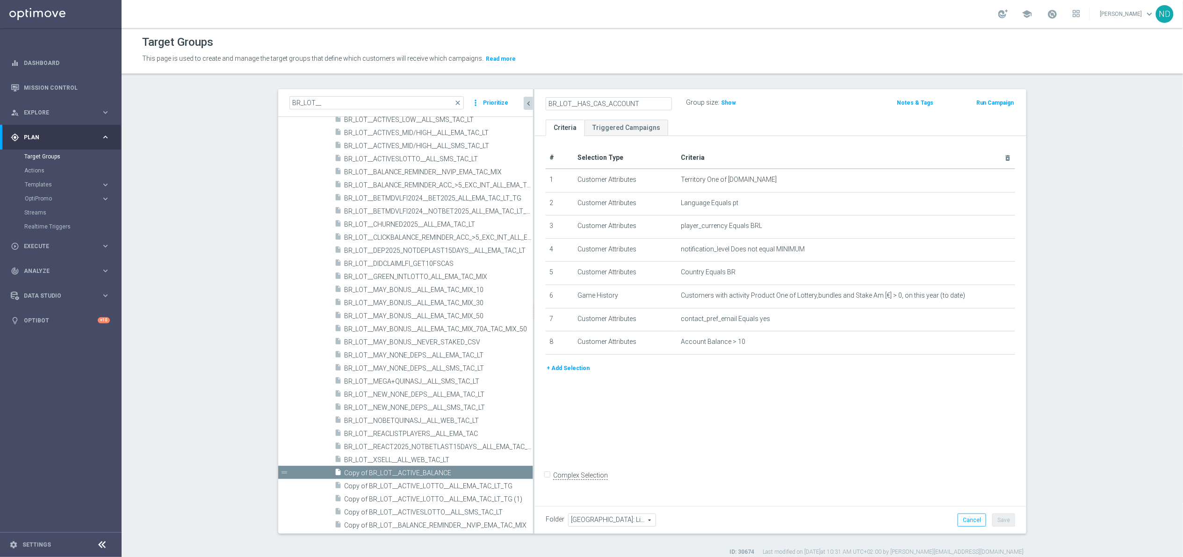
type input "BR_LOT__HAS_CAS_ACCOUNT"
click at [699, 120] on ul "Criteria Triggered Campaigns" at bounding box center [780, 128] width 492 height 16
click at [996, 346] on icon "delete_forever" at bounding box center [999, 342] width 7 height 7
click at [569, 344] on button "+ Add Selection" at bounding box center [568, 345] width 45 height 10
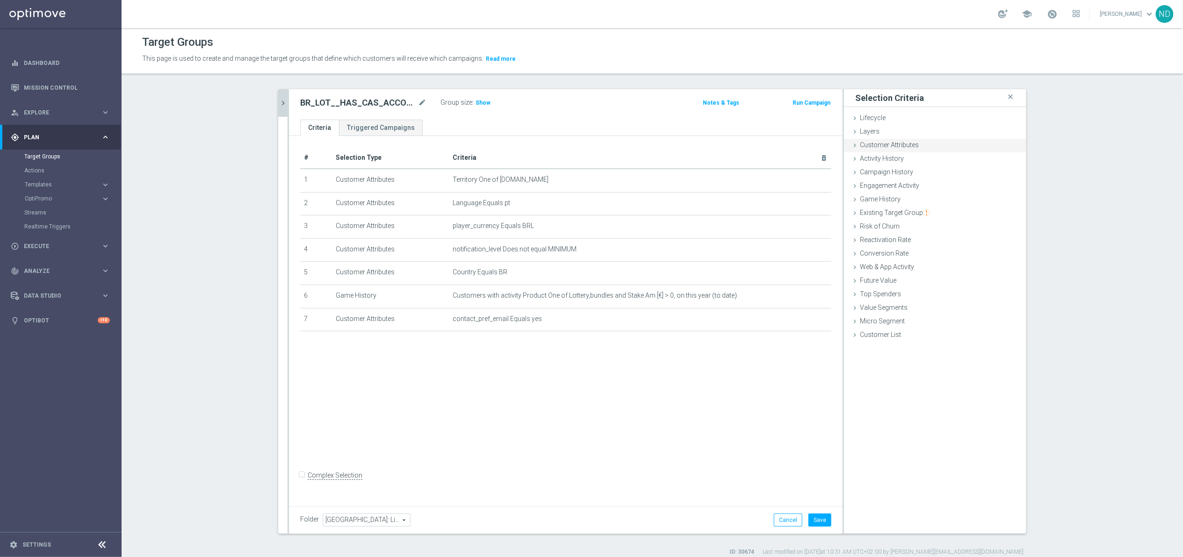
click at [901, 142] on span "Customer Attributes" at bounding box center [889, 144] width 59 height 7
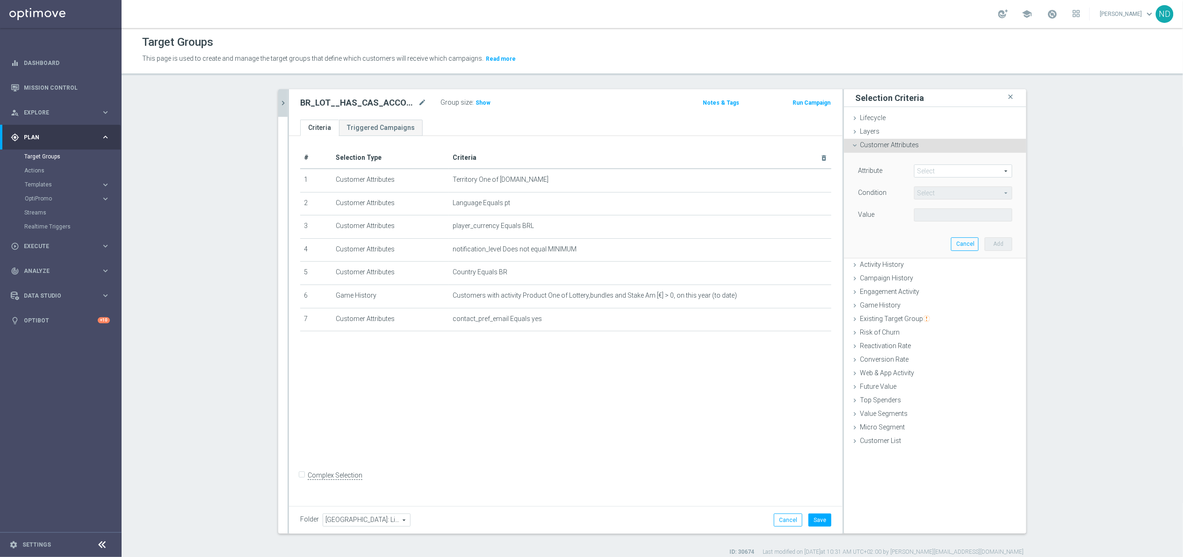
click at [927, 168] on span at bounding box center [963, 171] width 97 height 12
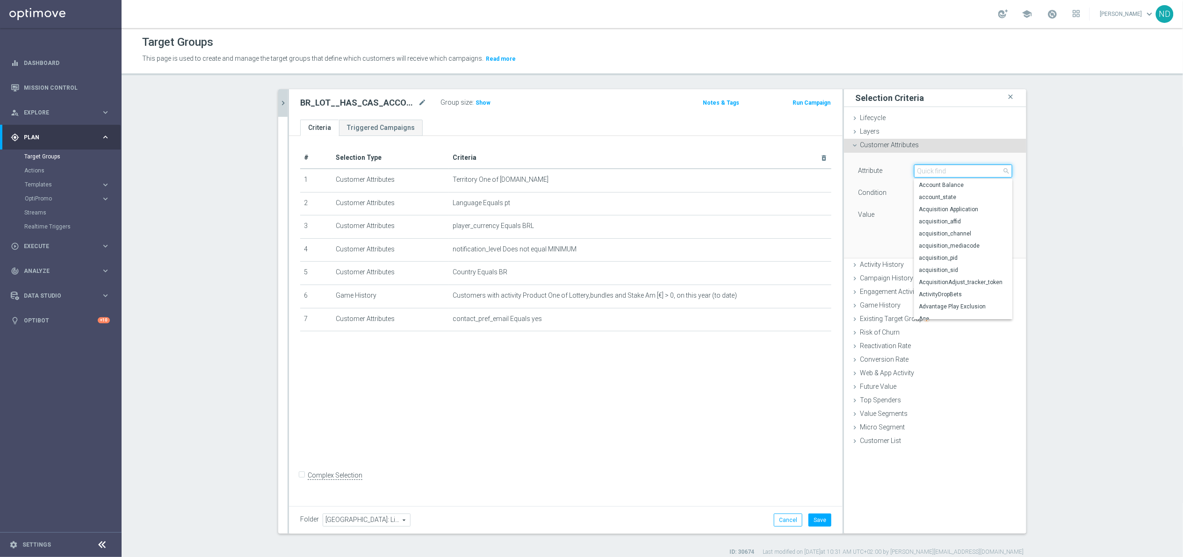
click at [927, 168] on input "search" at bounding box center [963, 171] width 98 height 13
type input "CASIN"
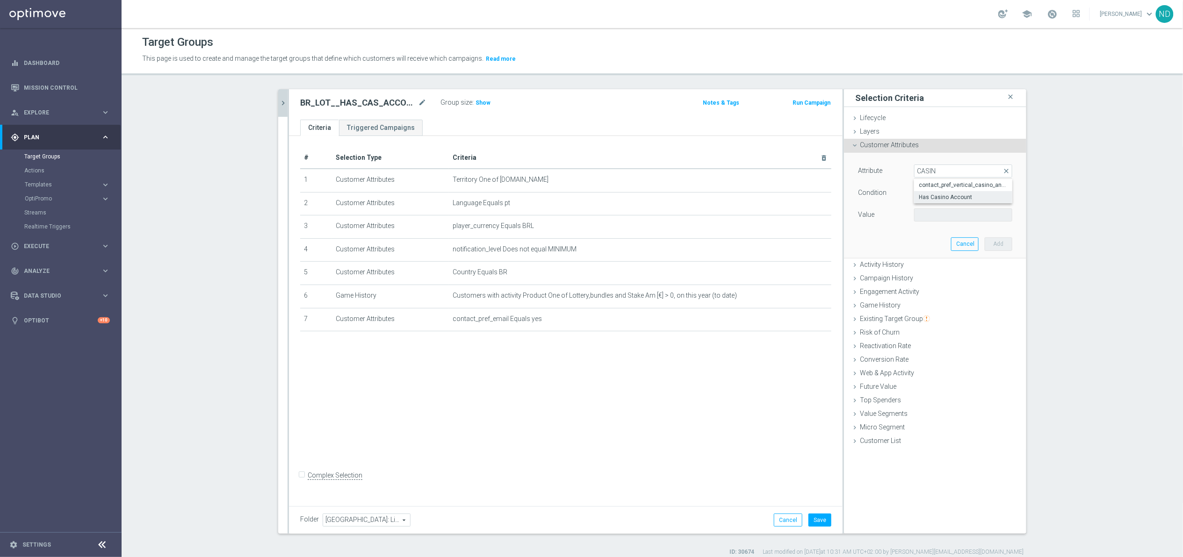
click at [951, 200] on span "Has Casino Account" at bounding box center [963, 197] width 89 height 7
type input "Has Casino Account"
type input "Equals"
click at [943, 216] on span at bounding box center [963, 215] width 97 height 12
click at [932, 256] on span "Y" at bounding box center [963, 253] width 89 height 7
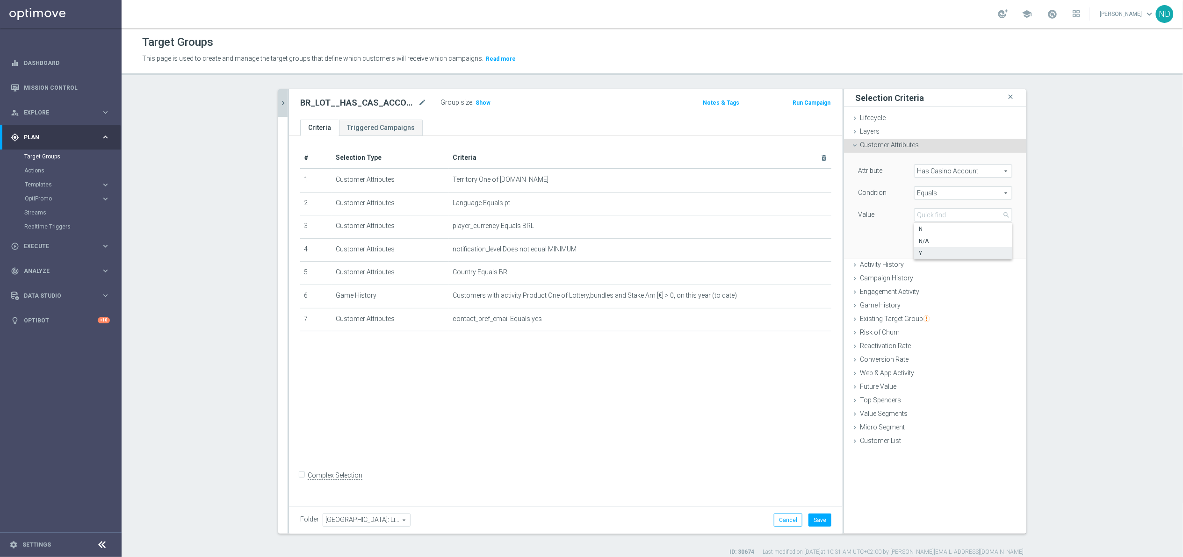
type input "Y"
click at [999, 243] on button "Add" at bounding box center [999, 244] width 28 height 13
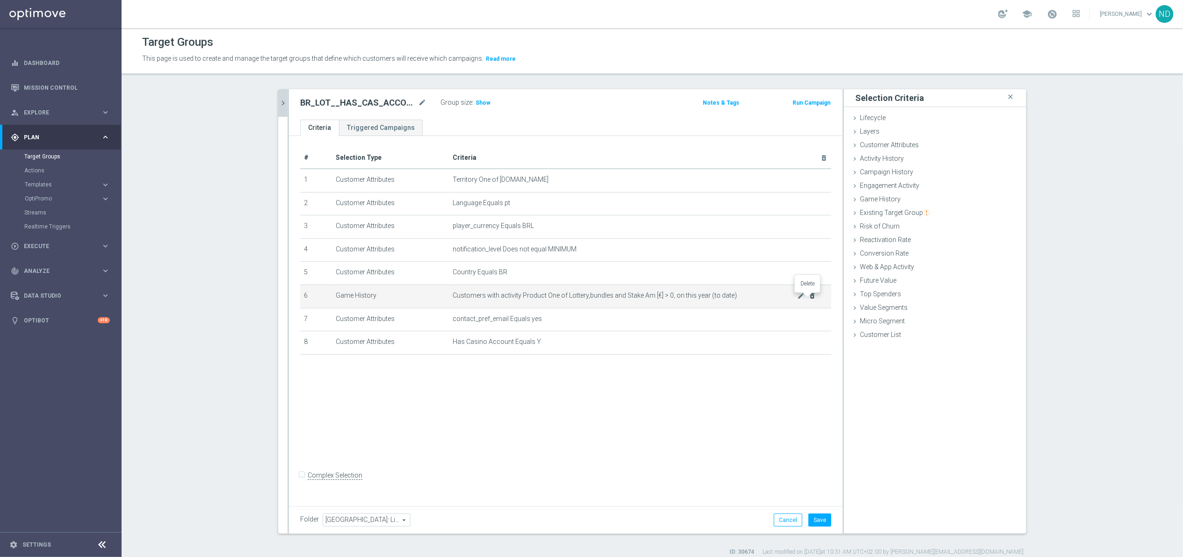
click at [809, 300] on icon "delete_forever" at bounding box center [812, 295] width 7 height 7
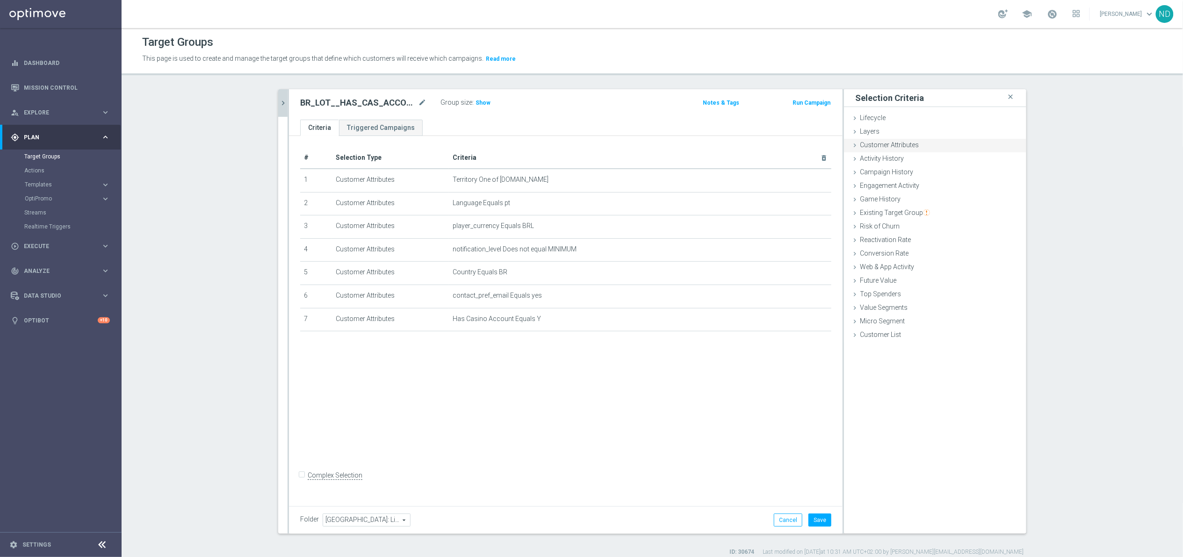
click at [905, 150] on div "Customer Attributes done selection saved" at bounding box center [935, 146] width 182 height 14
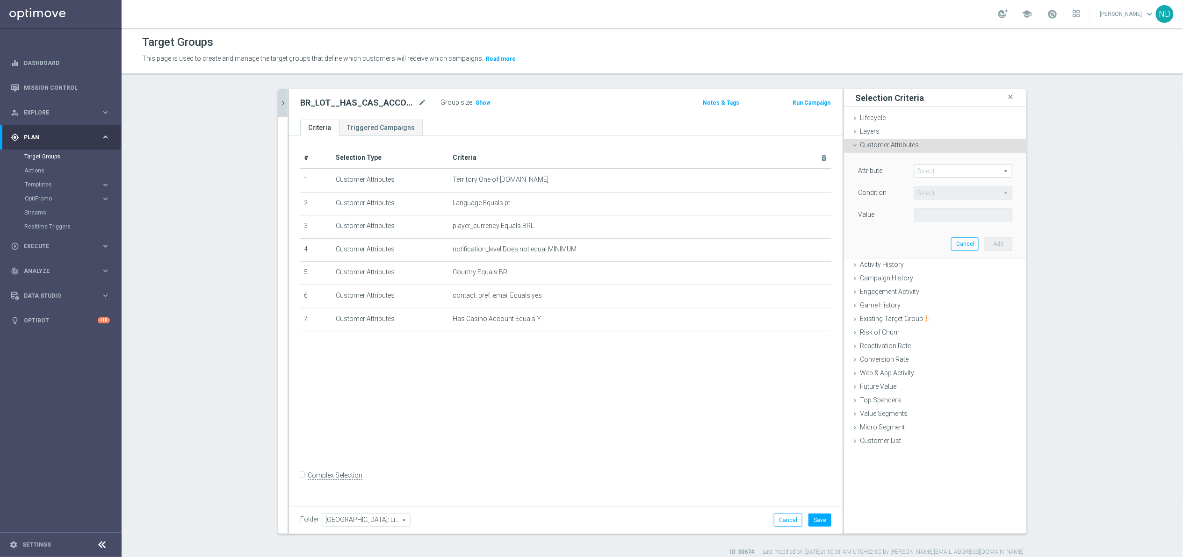
click at [930, 170] on span at bounding box center [963, 171] width 97 height 12
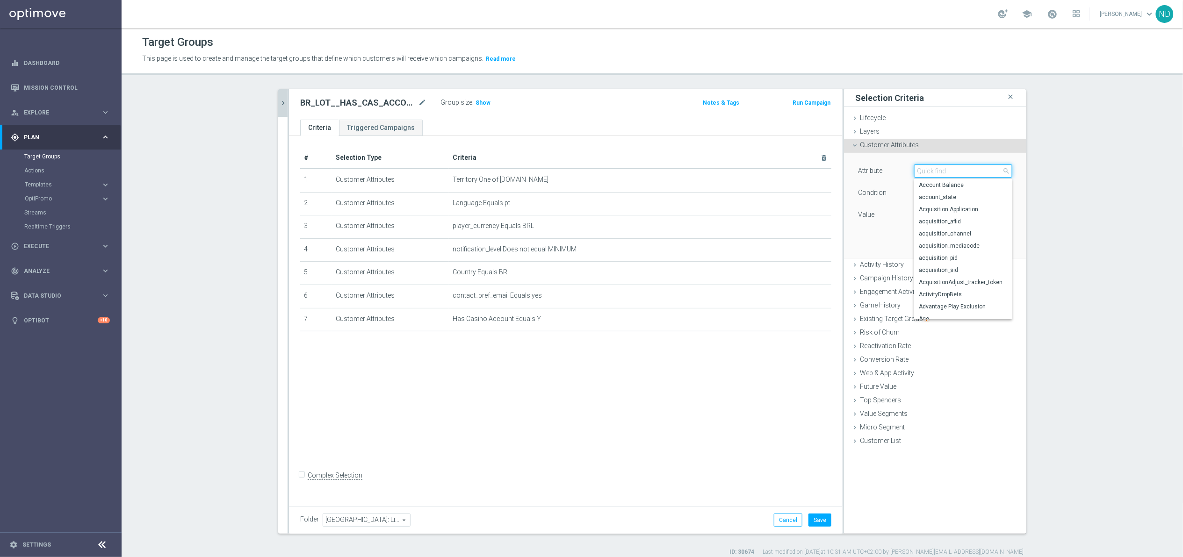
click at [930, 170] on input "search" at bounding box center [963, 171] width 98 height 13
type input "DEPOSIT"
click at [973, 285] on label "Deposit Amount, Lifetime" at bounding box center [963, 280] width 98 height 12
type input "Deposit Amount, Lifetime"
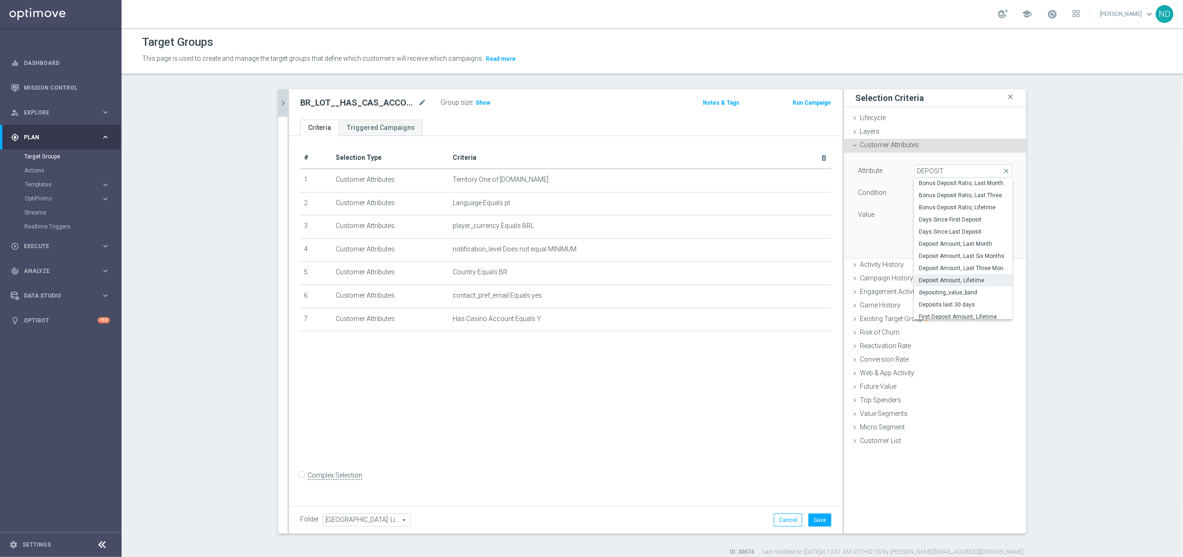
type input "="
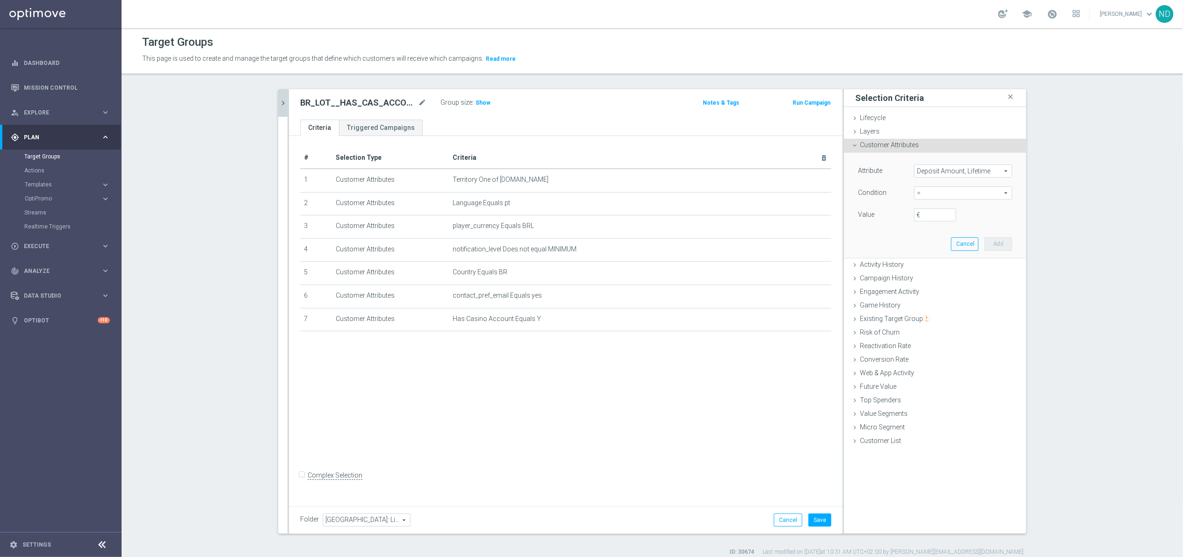
click at [914, 145] on div "Customer Attributes done selection saved" at bounding box center [935, 146] width 182 height 14
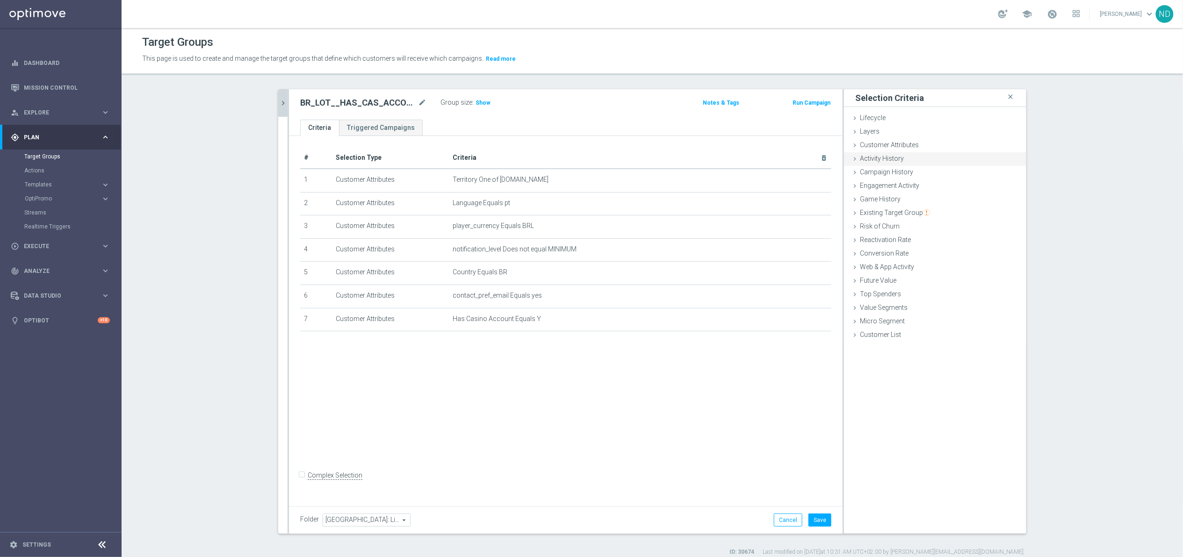
click at [900, 159] on div "Activity History done" at bounding box center [935, 159] width 182 height 14
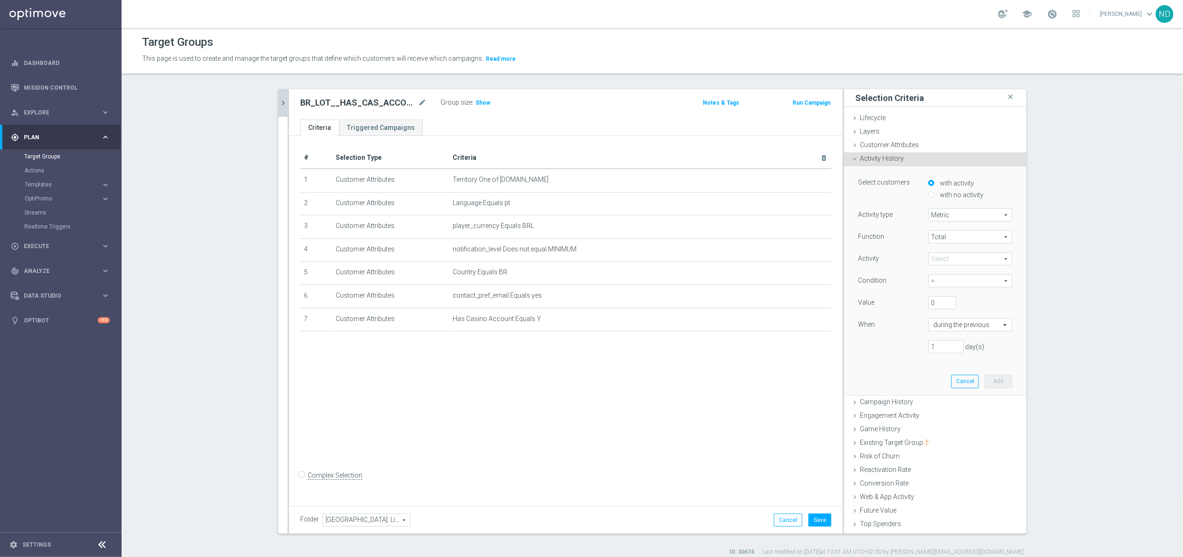
click at [969, 218] on span "Metric" at bounding box center [970, 215] width 83 height 12
click at [948, 231] on span "Metric" at bounding box center [970, 228] width 74 height 7
click at [961, 256] on span at bounding box center [970, 259] width 83 height 12
click at [961, 260] on input "search" at bounding box center [970, 258] width 84 height 13
click at [961, 310] on span "Deposit Amount" at bounding box center [970, 309] width 75 height 7
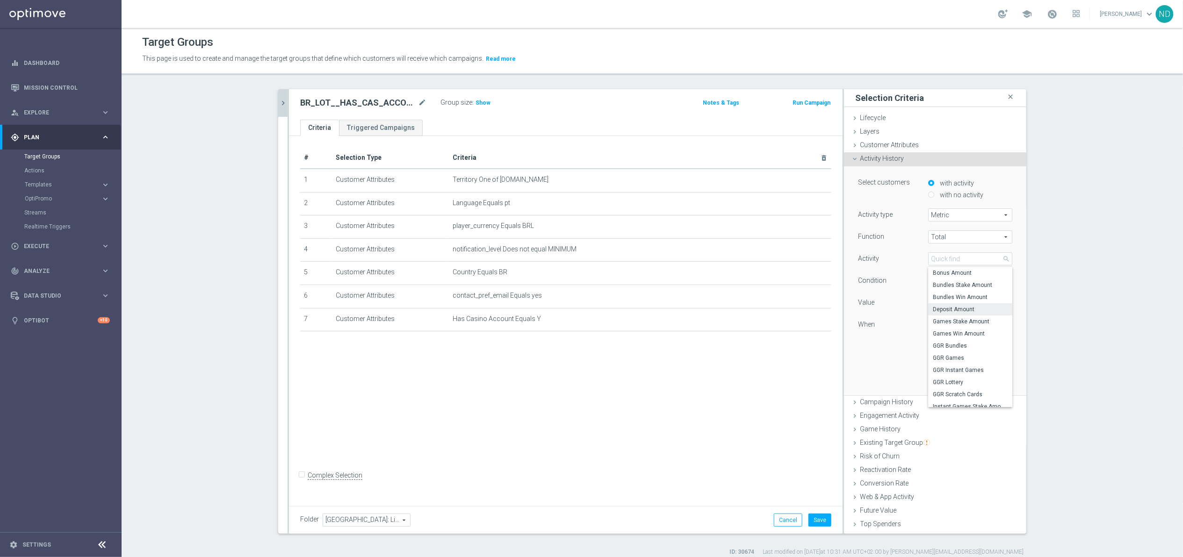
type input "Deposit Amount"
click at [991, 281] on span "=" at bounding box center [970, 281] width 83 height 12
click at [940, 318] on span ">" at bounding box center [970, 319] width 75 height 7
type input ">"
click at [930, 305] on input "0" at bounding box center [942, 302] width 28 height 13
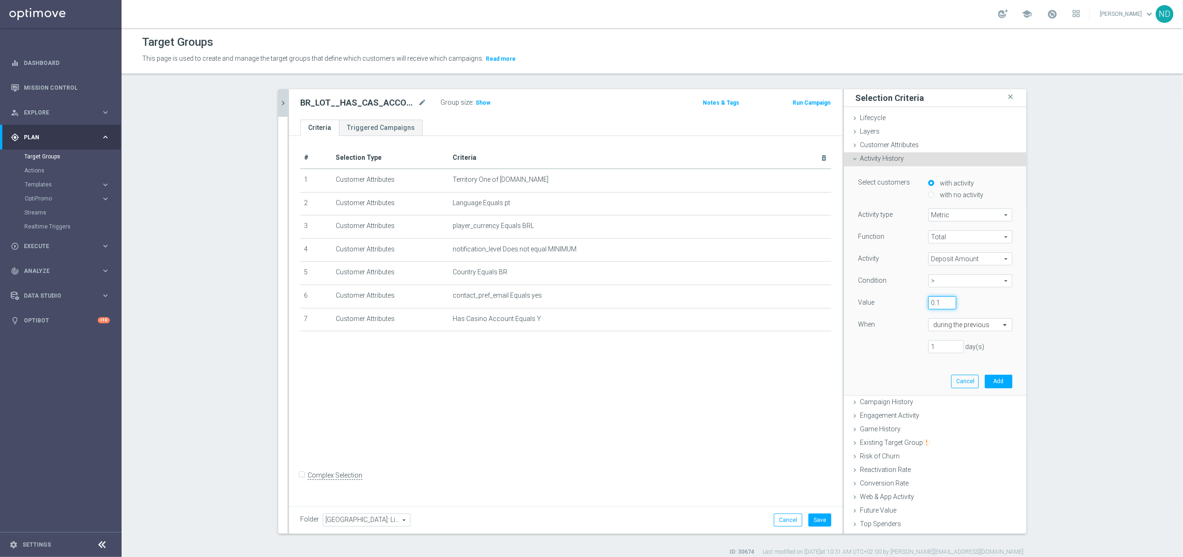
type input "0.1"
click at [975, 306] on div "0.1" at bounding box center [963, 302] width 84 height 13
click at [1000, 327] on span at bounding box center [1006, 325] width 12 height 8
click at [955, 344] on label "this year (to date)" at bounding box center [954, 345] width 42 height 7
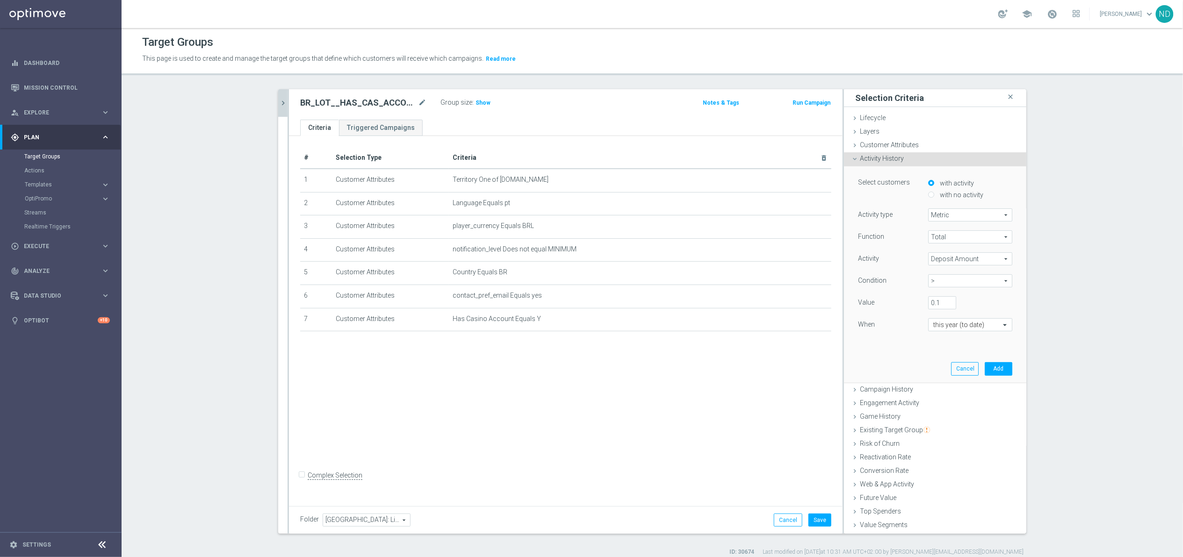
click at [886, 358] on div "Select customers with activity with no activity Activity type Metric Metric arr…" at bounding box center [935, 274] width 168 height 216
click at [986, 367] on button "Add" at bounding box center [999, 368] width 28 height 13
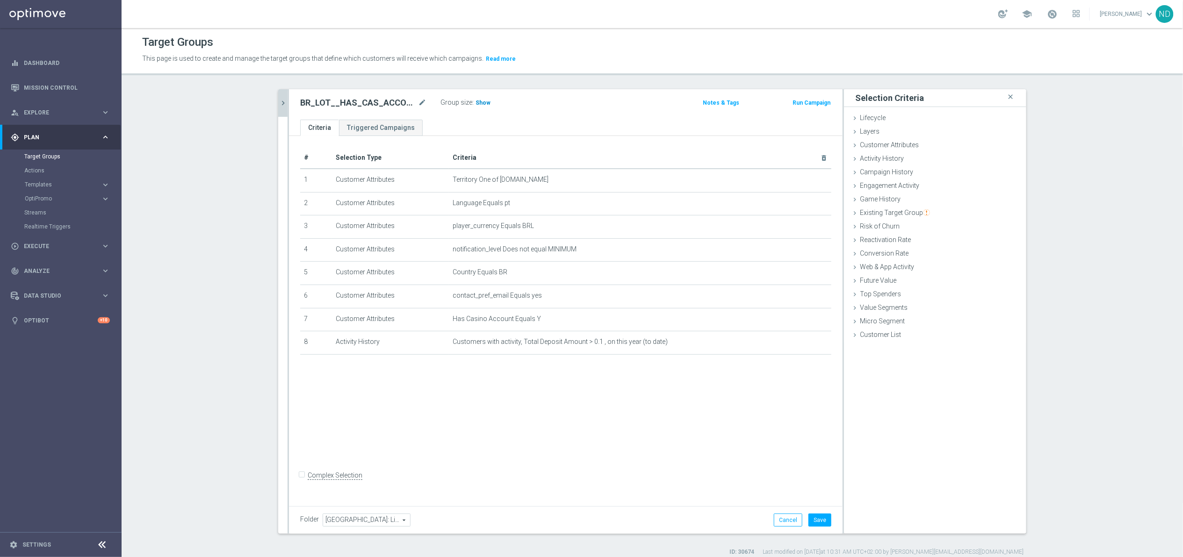
click at [479, 104] on span "Show" at bounding box center [482, 103] width 15 height 7
click at [418, 106] on icon "mode_edit" at bounding box center [422, 102] width 8 height 11
click at [794, 185] on td "Territory One of [DOMAIN_NAME] mode_edit delete_forever" at bounding box center [640, 180] width 382 height 23
click at [798, 183] on icon "mode_edit" at bounding box center [801, 179] width 7 height 7
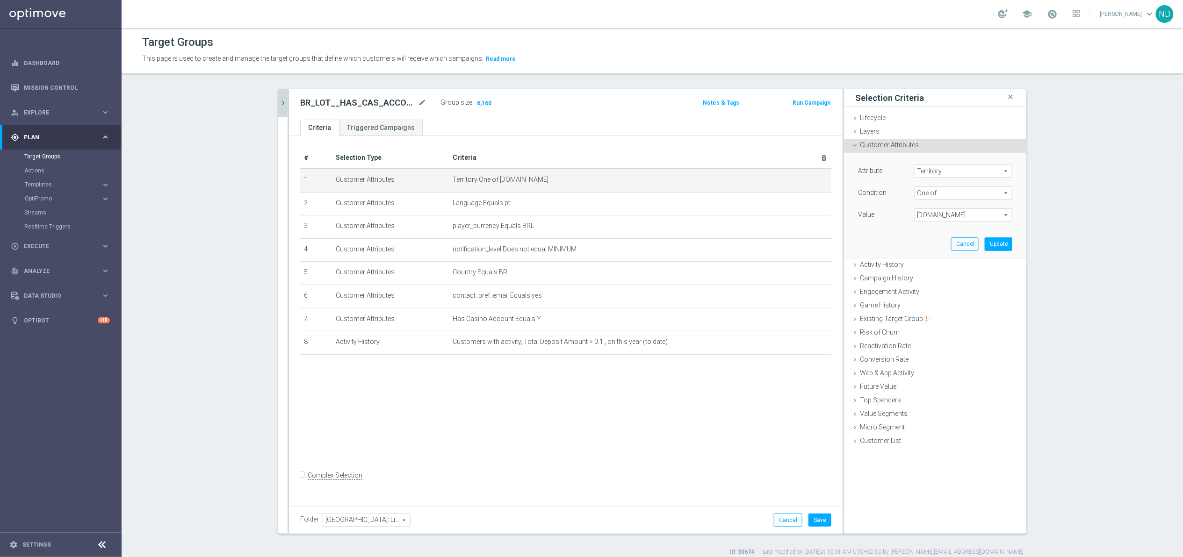
click at [1002, 213] on span "[DOMAIN_NAME]" at bounding box center [963, 215] width 97 height 12
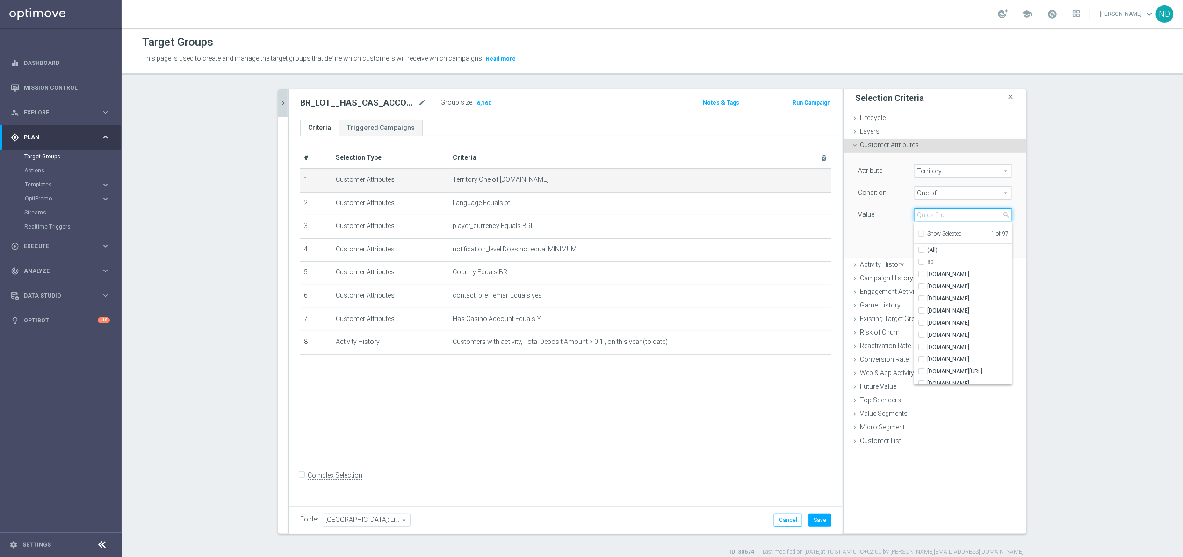
click at [937, 217] on input "search" at bounding box center [963, 215] width 98 height 13
type input ".BET"
click at [921, 287] on input "[DOMAIN_NAME]" at bounding box center [924, 287] width 6 height 6
checkbox input "true"
type input "Selected 2 of 97"
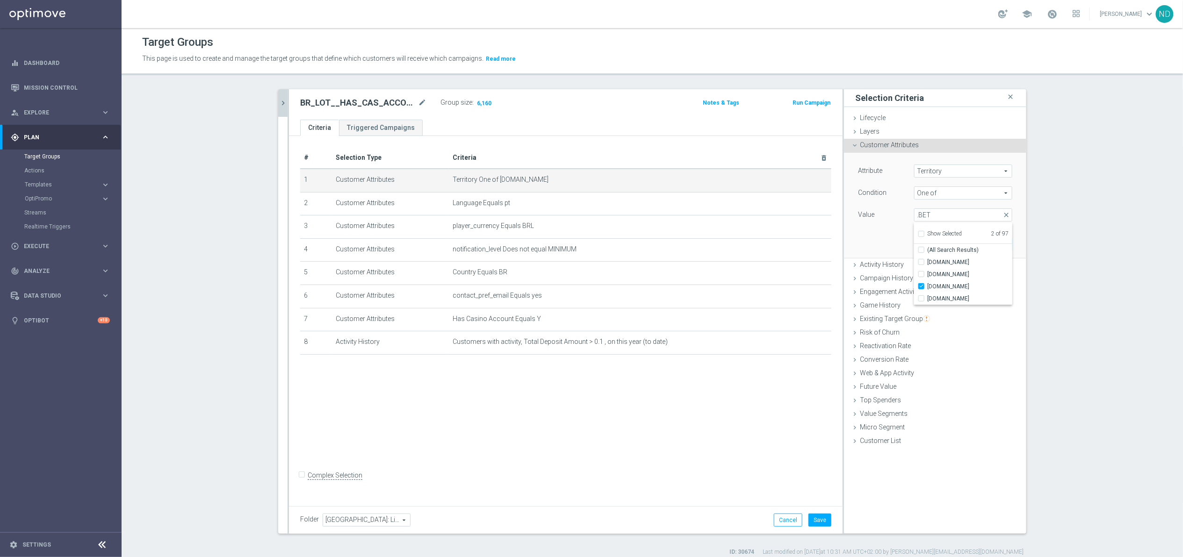
click at [886, 245] on div "Attribute Territory Territory arrow_drop_down search Condition One of One of ar…" at bounding box center [935, 205] width 168 height 105
click at [993, 245] on button "Update" at bounding box center [999, 244] width 28 height 13
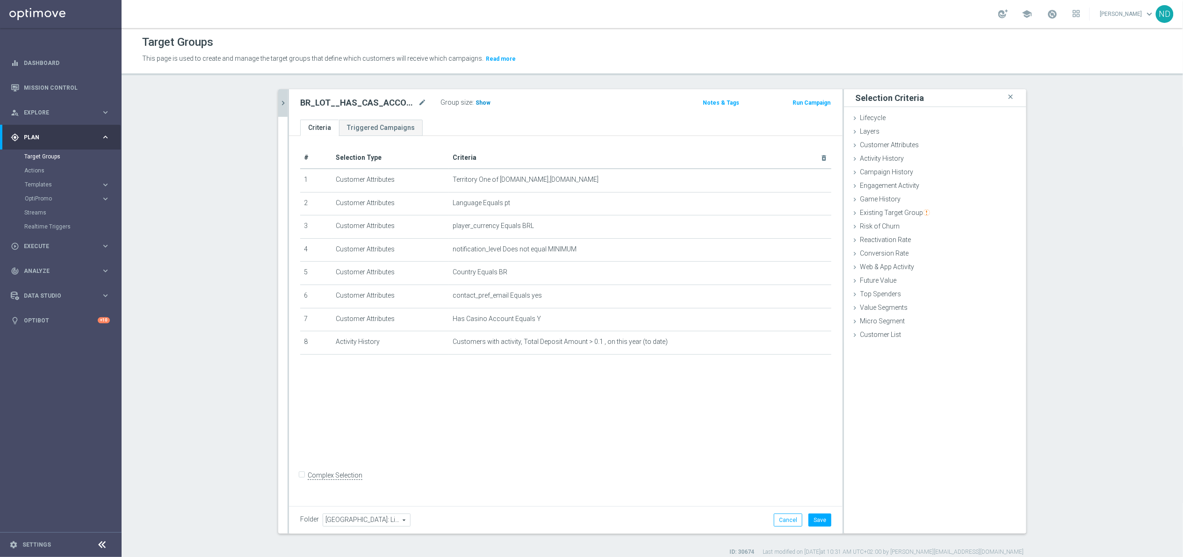
click at [479, 104] on span "Show" at bounding box center [482, 103] width 15 height 7
click at [536, 416] on div "# Selection Type Criteria delete_forever 1 Customer Attributes Territory One of…" at bounding box center [566, 319] width 554 height 367
click at [418, 105] on icon "mode_edit" at bounding box center [422, 102] width 8 height 11
click at [452, 128] on ul "Criteria Triggered Campaigns" at bounding box center [566, 128] width 554 height 16
click at [798, 179] on icon "mode_edit" at bounding box center [801, 179] width 7 height 7
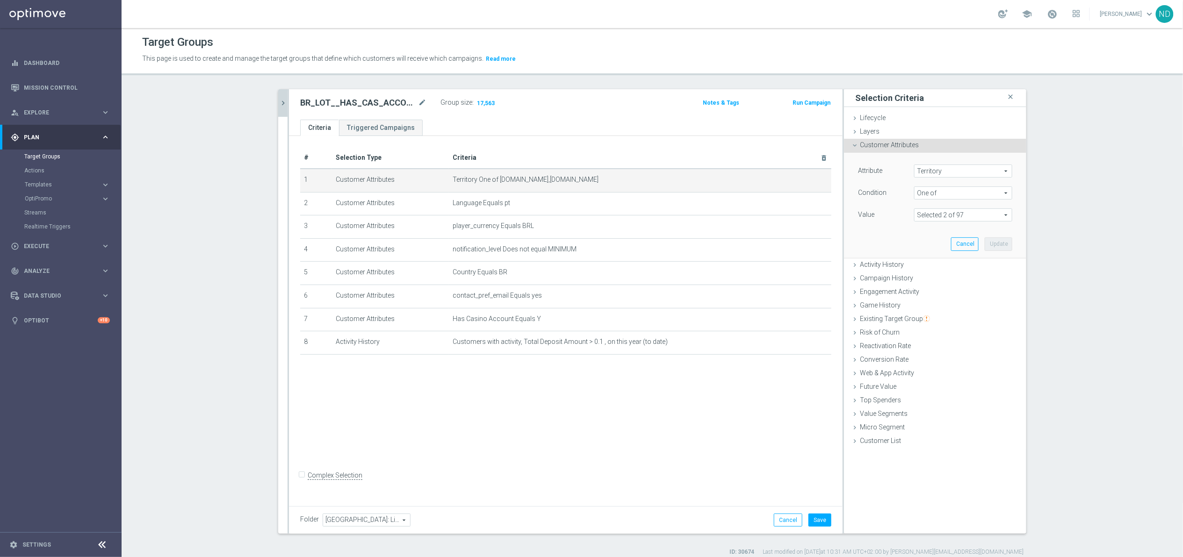
click at [1005, 217] on span at bounding box center [963, 215] width 97 height 12
click at [952, 236] on span "Show Selected" at bounding box center [944, 233] width 35 height 7
click at [924, 236] on input "Show Selected" at bounding box center [921, 235] width 6 height 6
checkbox input "true"
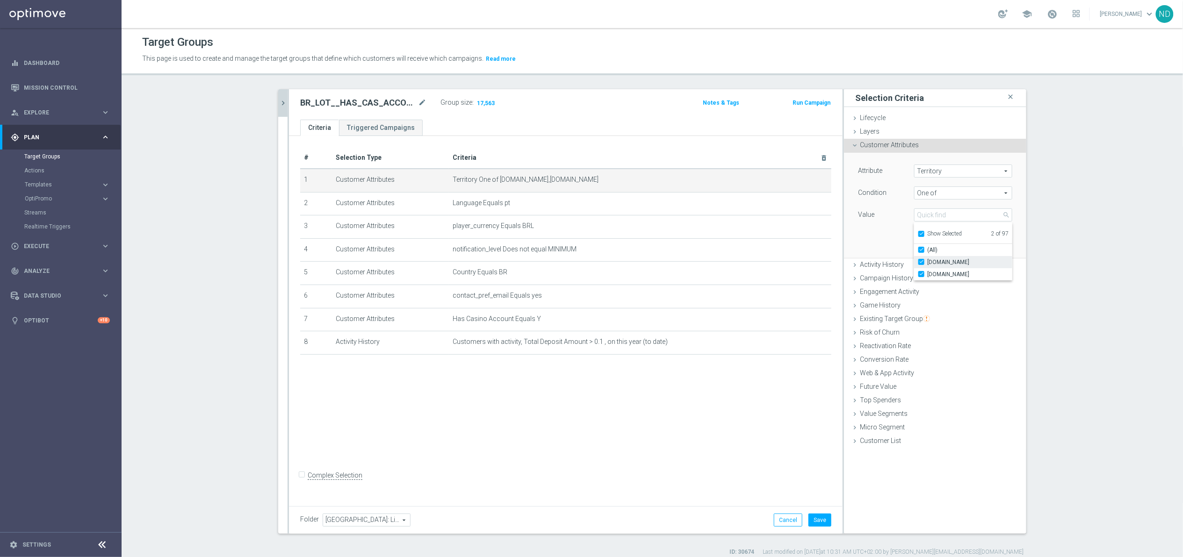
click at [927, 264] on label "[DOMAIN_NAME]" at bounding box center [969, 262] width 85 height 12
click at [921, 264] on input "[DOMAIN_NAME]" at bounding box center [924, 262] width 6 height 6
checkbox input "false"
type input "[DOMAIN_NAME]"
checkbox input "false"
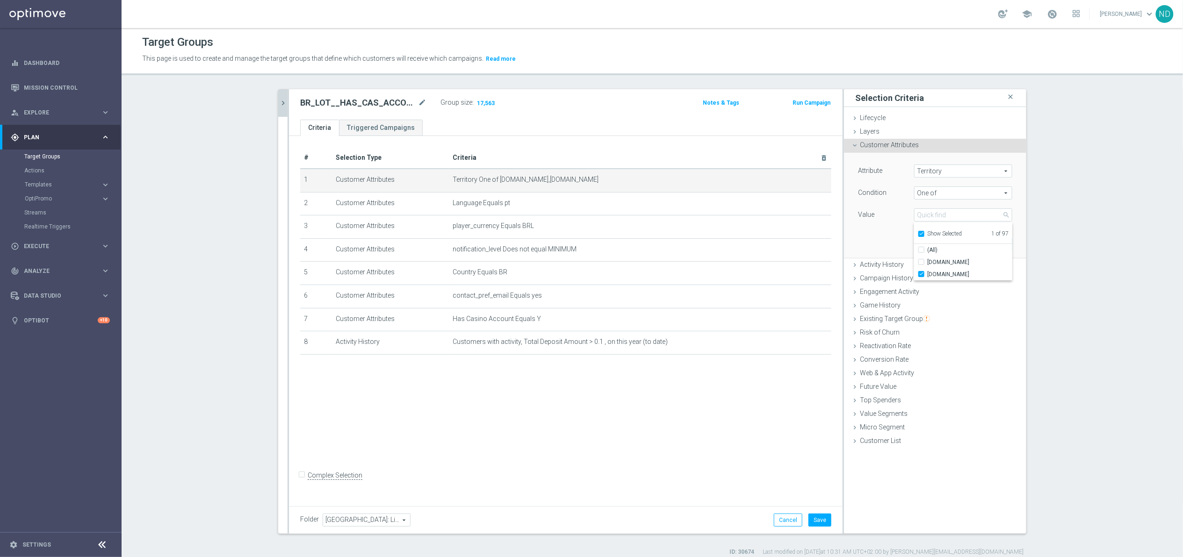
click at [893, 223] on div "Attribute Territory Territory arrow_drop_down search Condition One of One of ar…" at bounding box center [935, 205] width 168 height 105
click at [998, 245] on button "Update" at bounding box center [999, 244] width 28 height 13
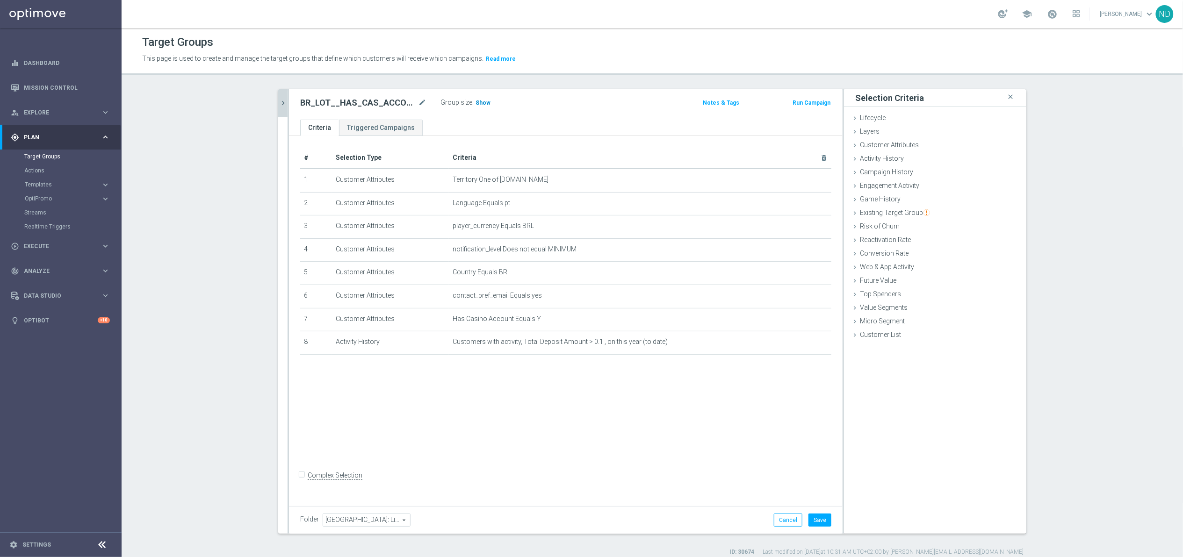
click at [478, 100] on span "Show" at bounding box center [482, 103] width 15 height 7
click at [819, 522] on button "Save" at bounding box center [819, 520] width 23 height 13
click at [1059, 192] on section "BR_LOT__ close more_vert Prioritize Customer Target Groups library_add create_n…" at bounding box center [652, 322] width 1061 height 467
click at [535, 454] on div "# Selection Type Criteria delete_forever 1 Customer Attributes Territory One of…" at bounding box center [566, 319] width 554 height 367
click at [234, 295] on section "BR_LOT__ close more_vert Prioritize Customer Target Groups library_add create_n…" at bounding box center [652, 322] width 1061 height 467
